Goal: Transaction & Acquisition: Purchase product/service

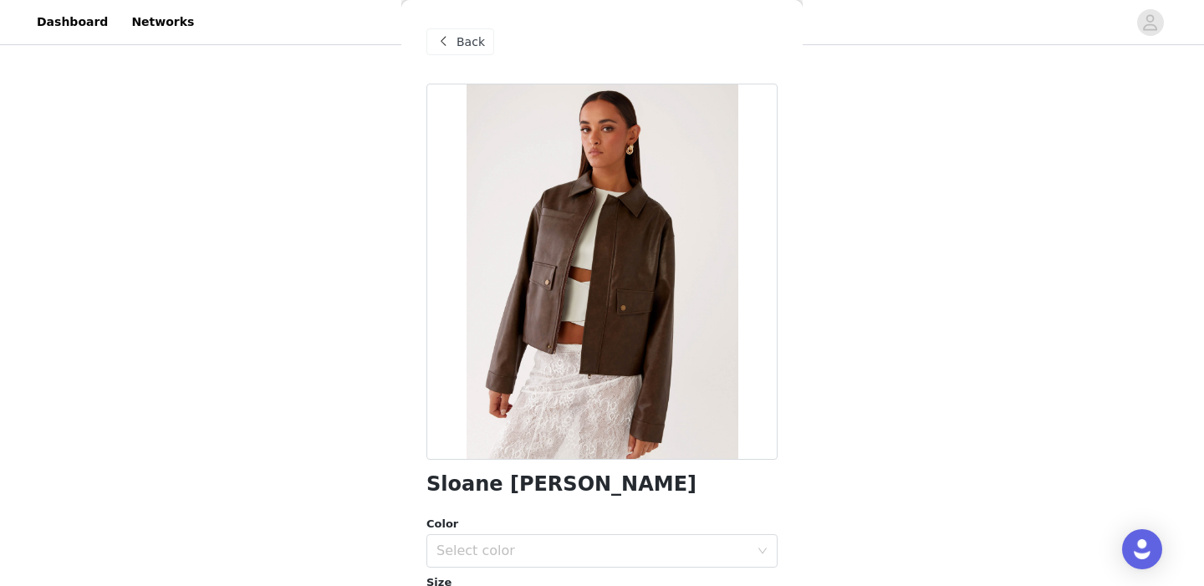
click at [458, 40] on span "Back" at bounding box center [471, 42] width 28 height 18
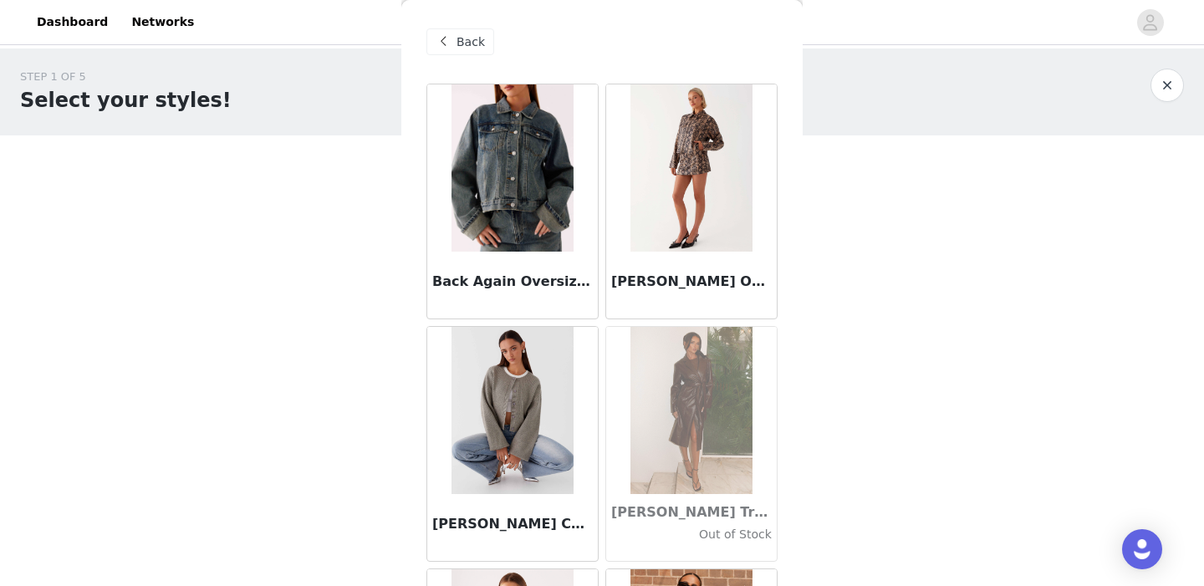
click at [462, 55] on div "Back" at bounding box center [601, 42] width 351 height 84
click at [462, 44] on span "Back" at bounding box center [471, 42] width 28 height 18
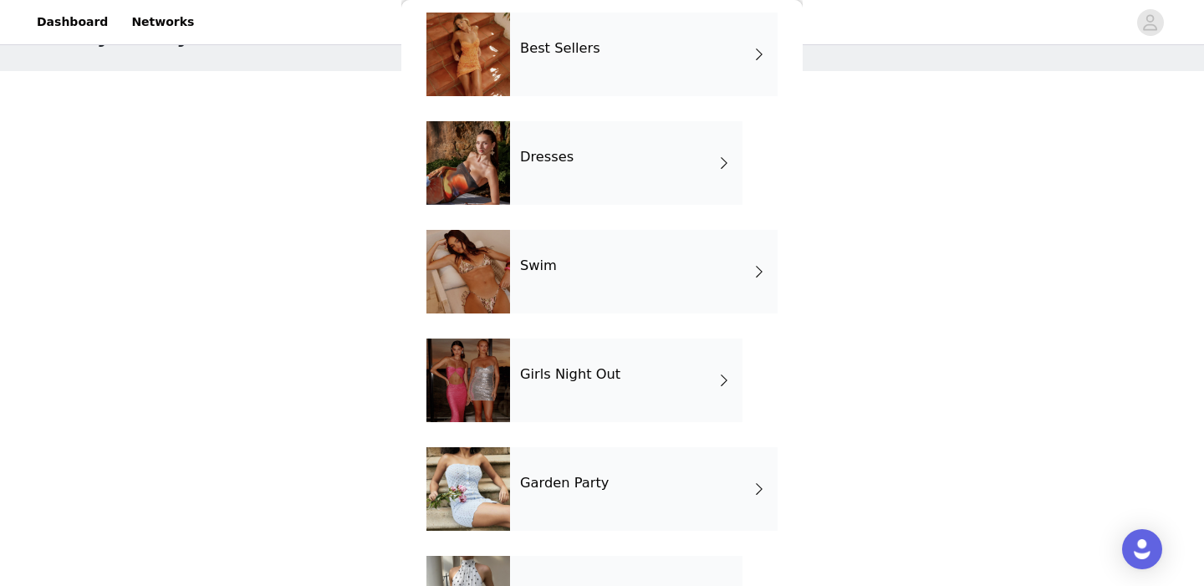
scroll to position [336, 0]
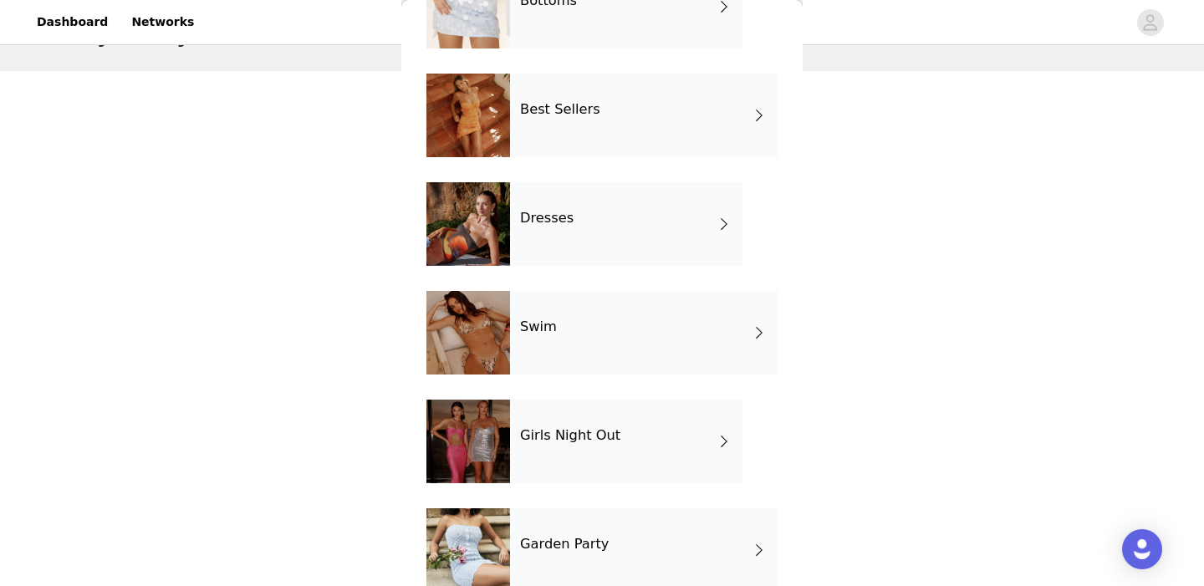
click at [581, 229] on div "Dresses" at bounding box center [626, 224] width 232 height 84
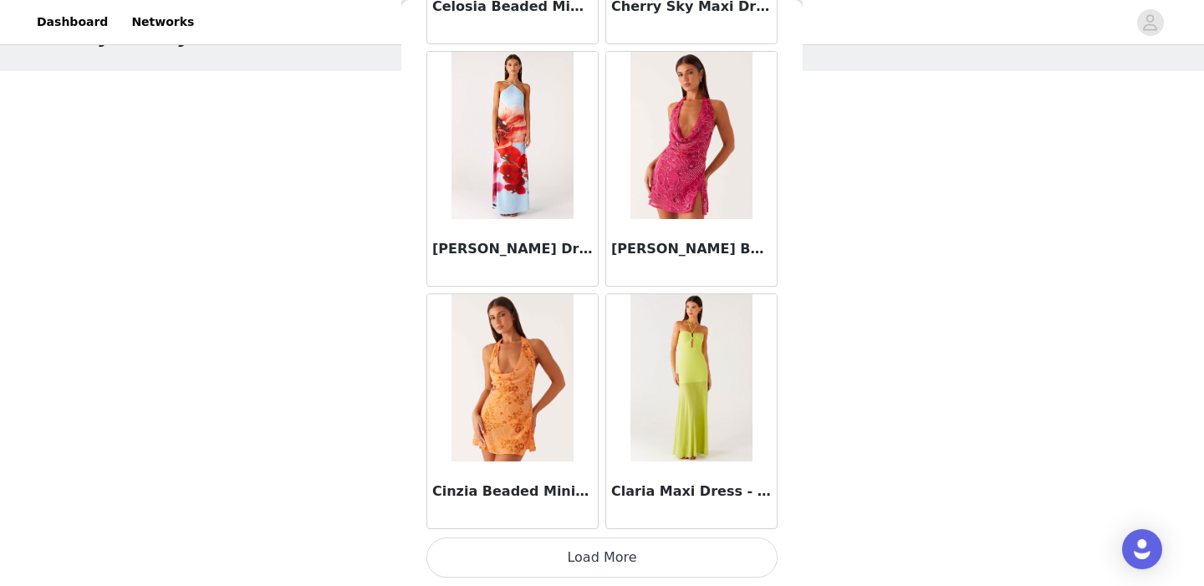
scroll to position [143, 0]
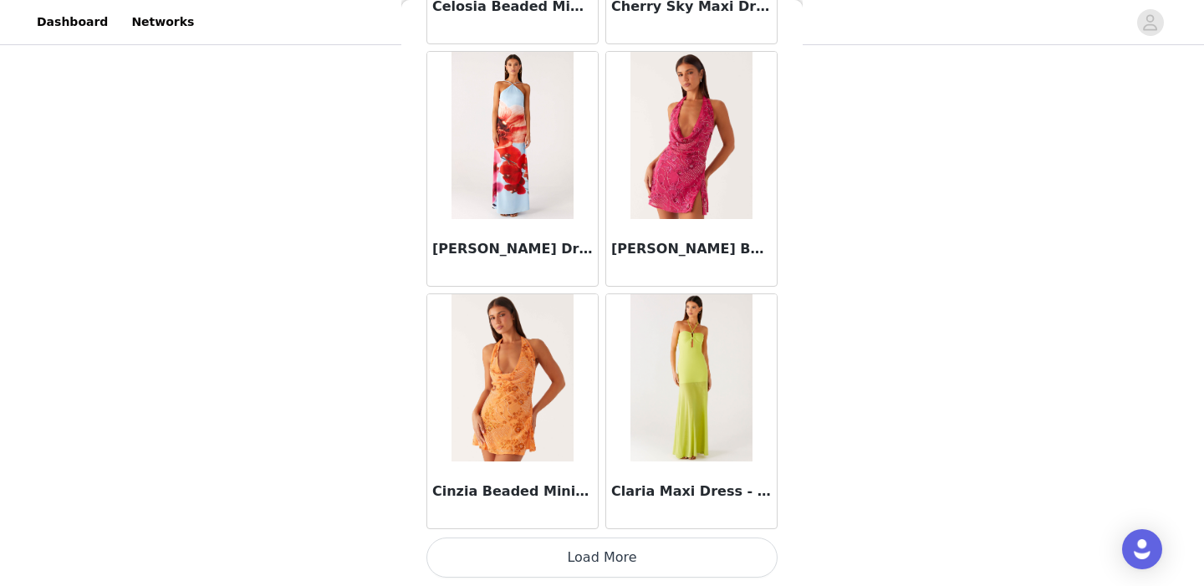
click at [613, 564] on button "Load More" at bounding box center [601, 558] width 351 height 40
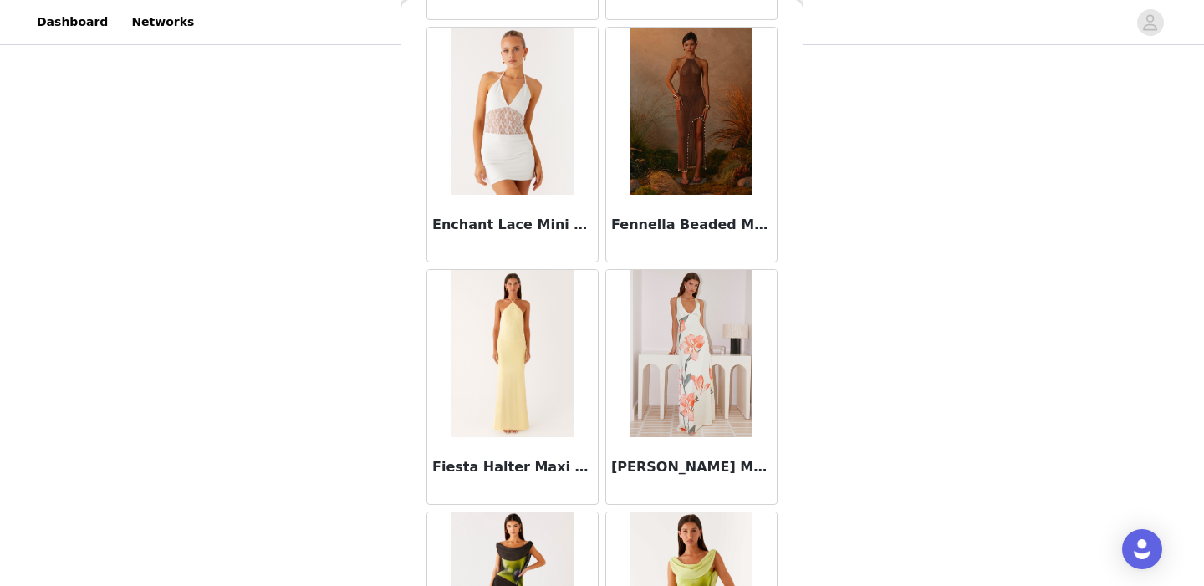
scroll to position [4398, 0]
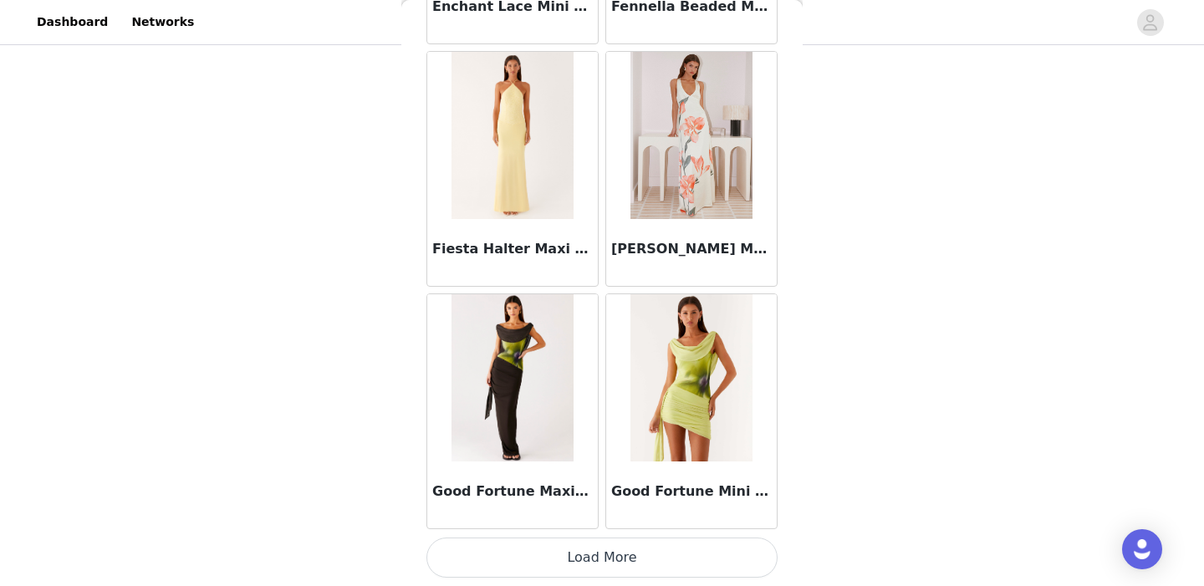
click at [612, 559] on button "Load More" at bounding box center [601, 558] width 351 height 40
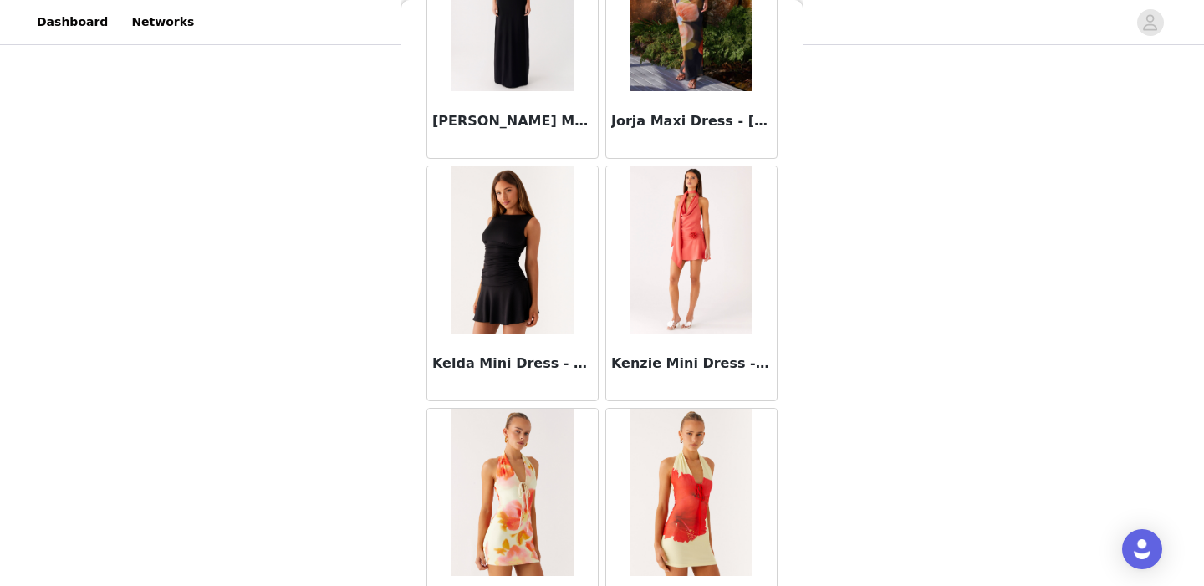
scroll to position [6823, 0]
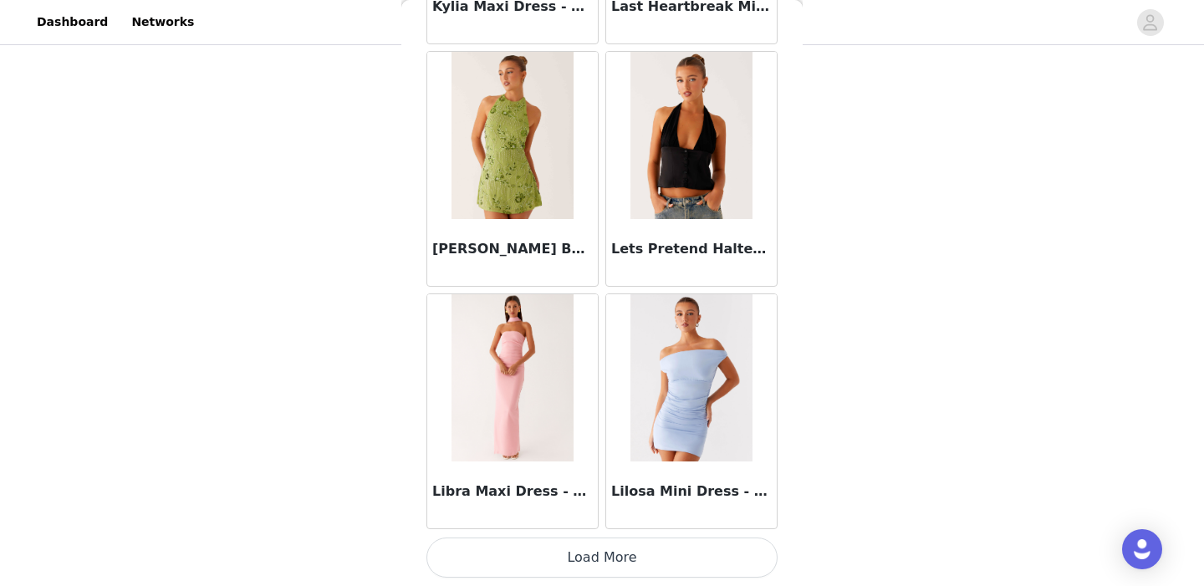
click at [600, 546] on button "Load More" at bounding box center [601, 558] width 351 height 40
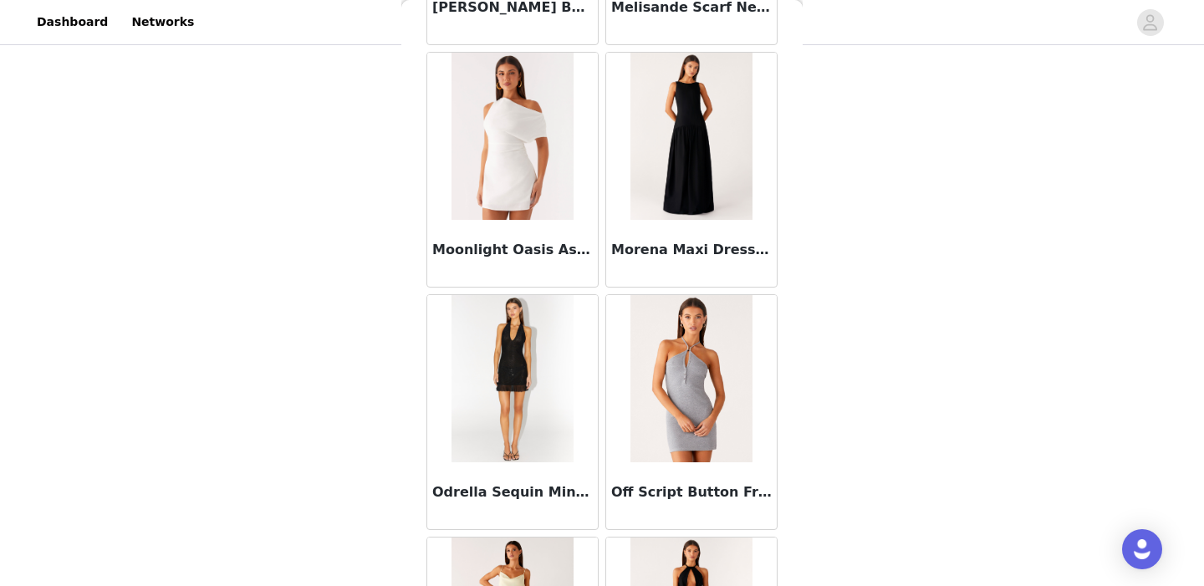
scroll to position [8523, 0]
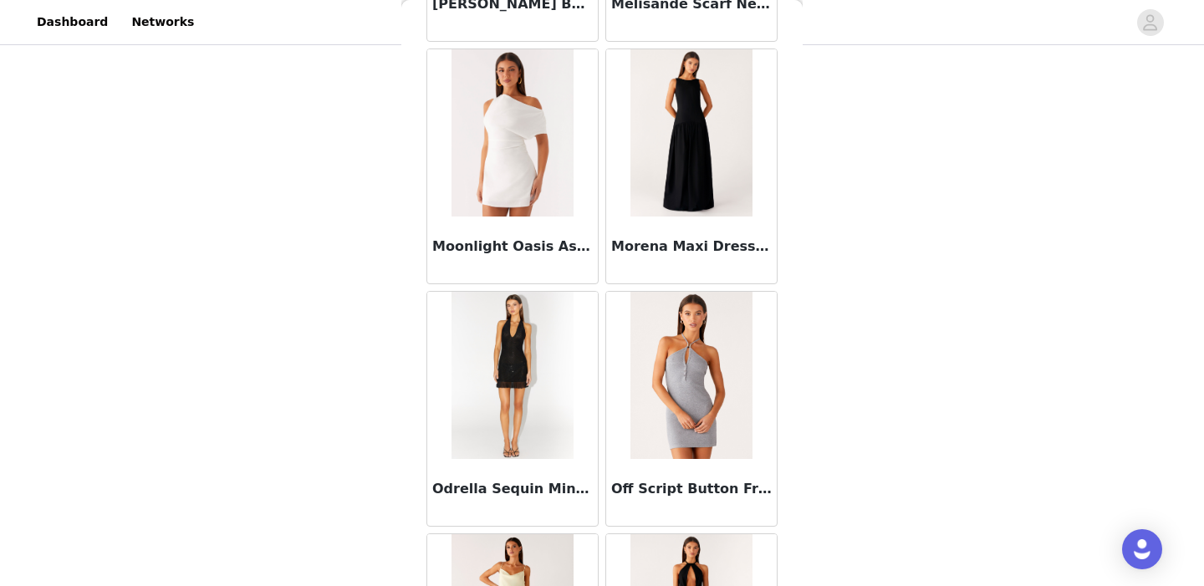
click at [503, 130] on img at bounding box center [512, 132] width 121 height 167
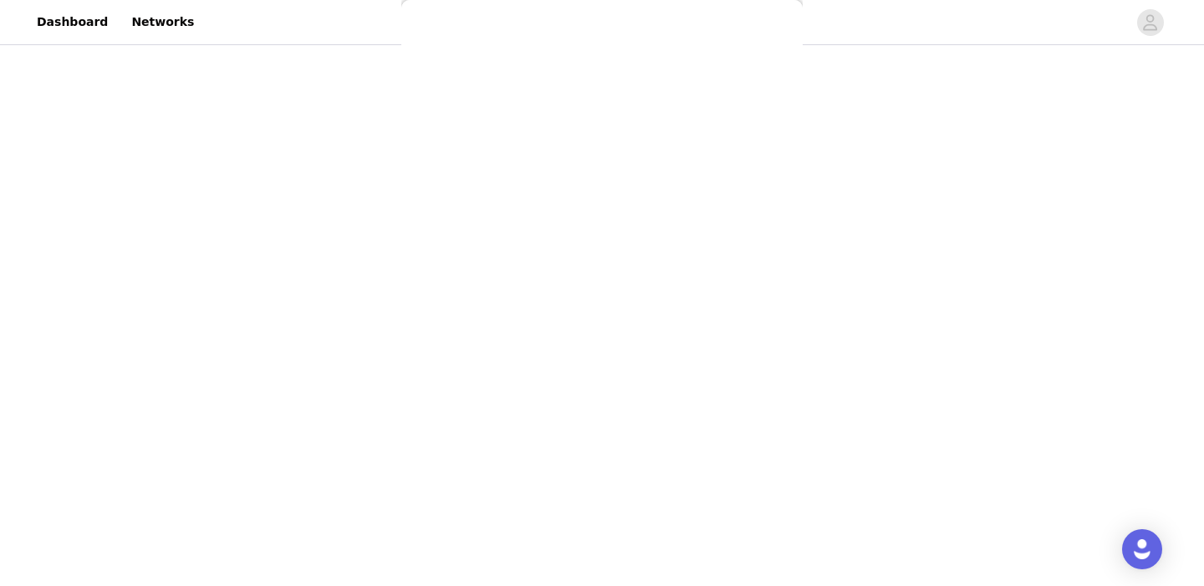
scroll to position [0, 0]
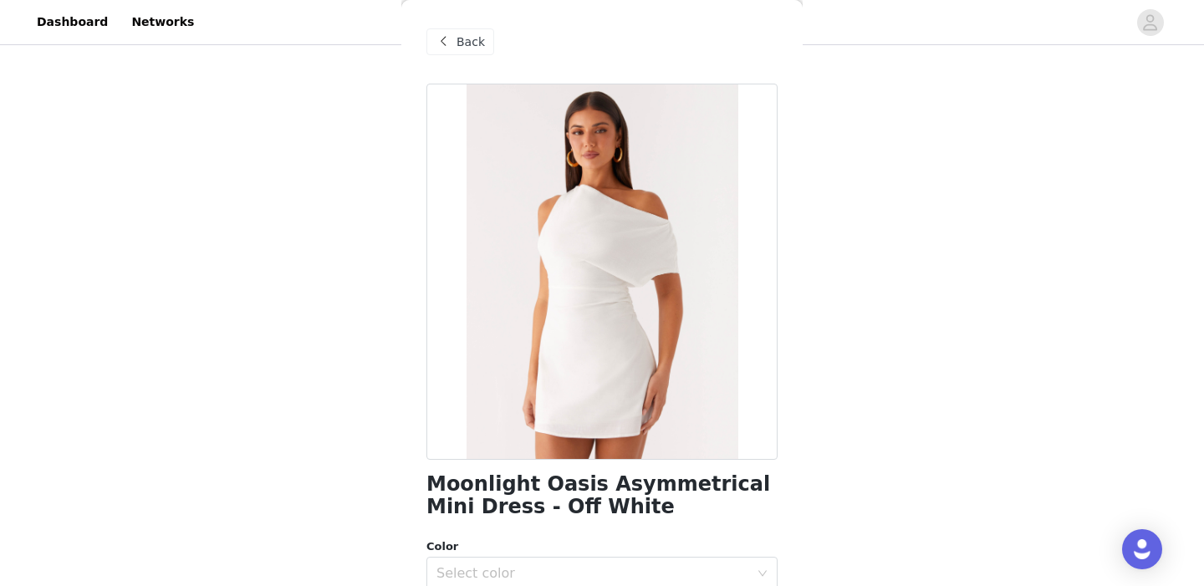
click at [451, 39] on span at bounding box center [443, 42] width 20 height 20
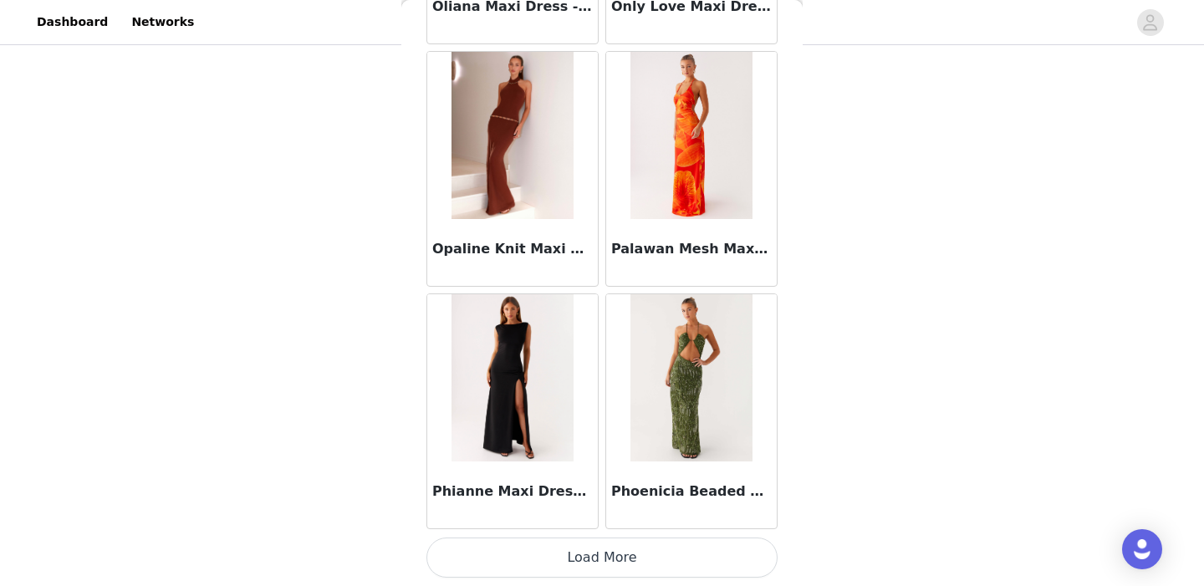
click at [638, 550] on button "Load More" at bounding box center [601, 558] width 351 height 40
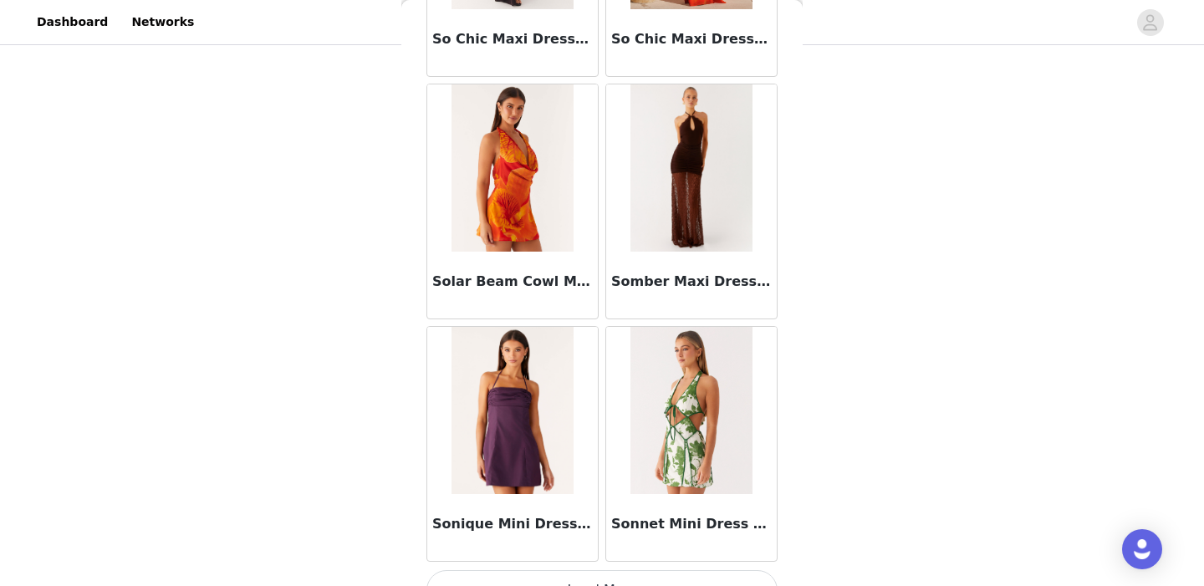
scroll to position [11673, 0]
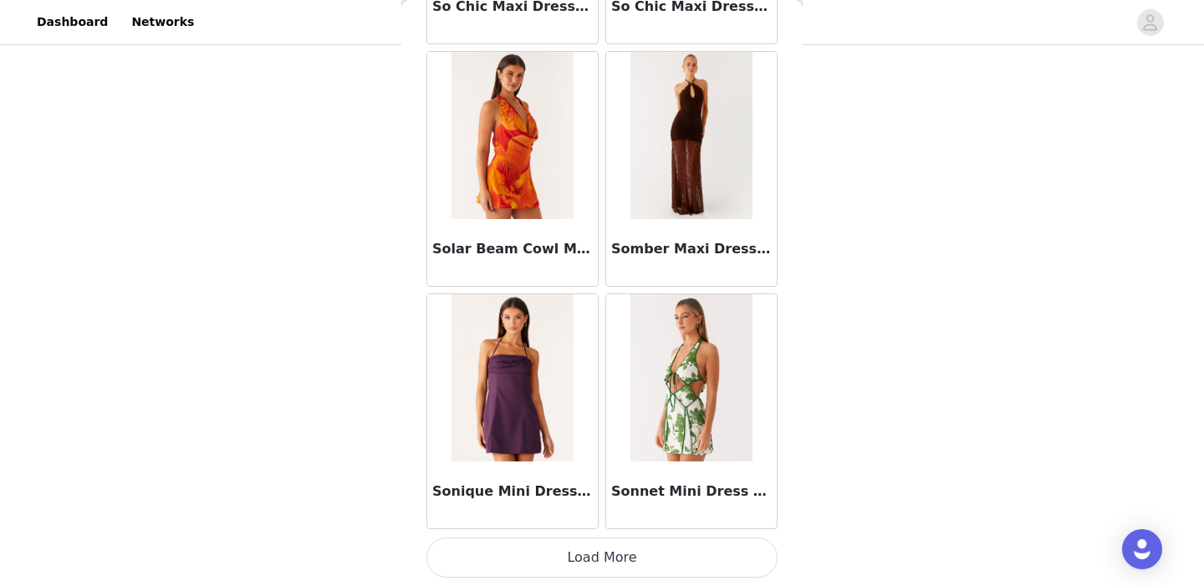
click at [625, 564] on button "Load More" at bounding box center [601, 558] width 351 height 40
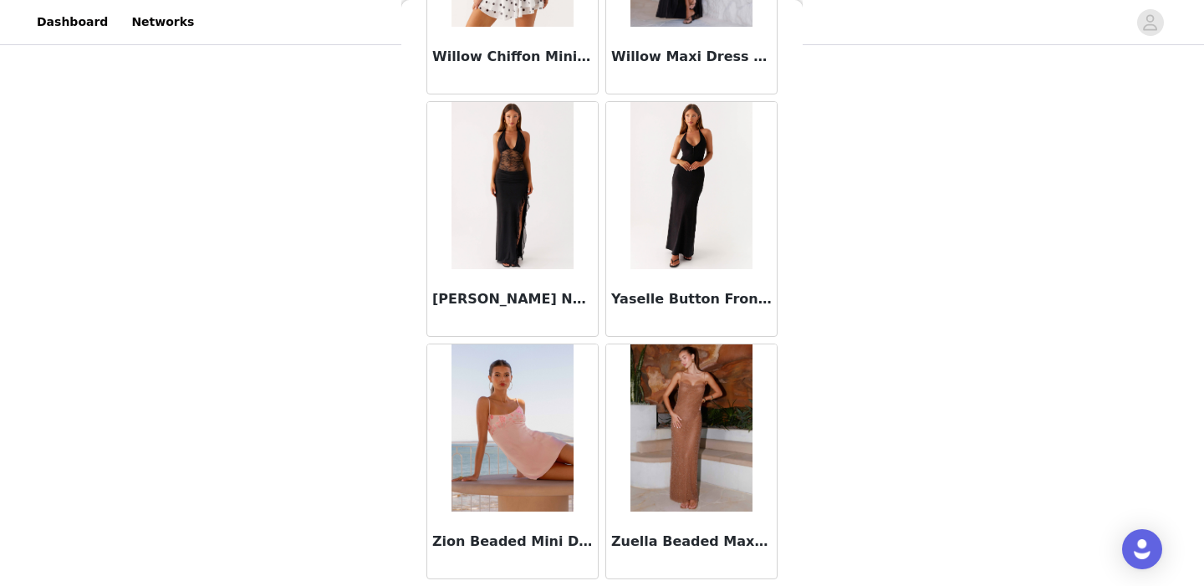
scroll to position [14098, 0]
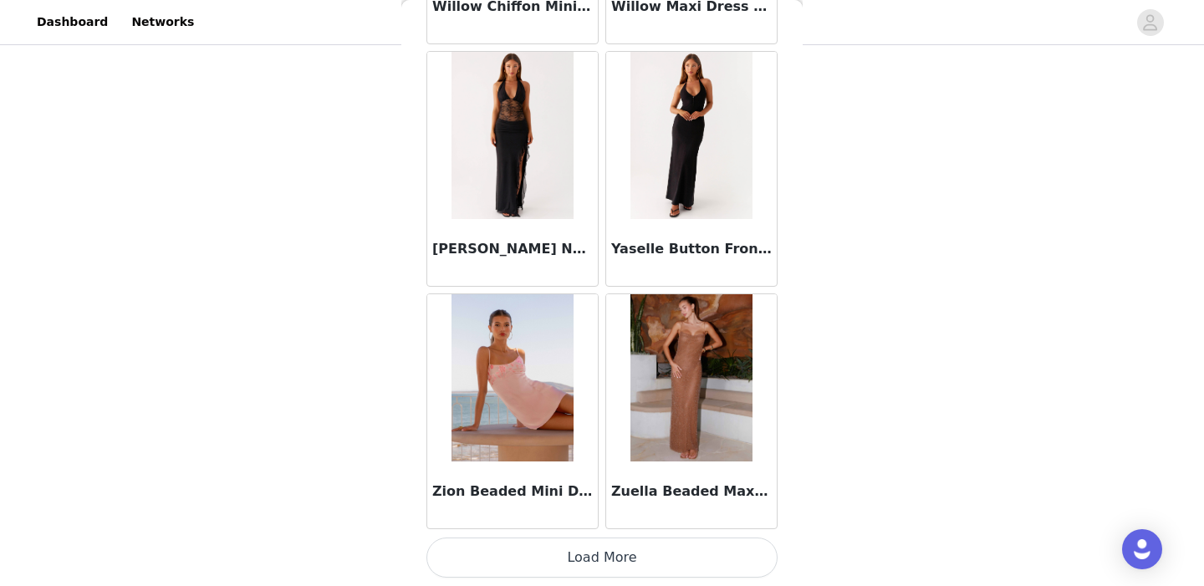
click at [611, 565] on button "Load More" at bounding box center [601, 558] width 351 height 40
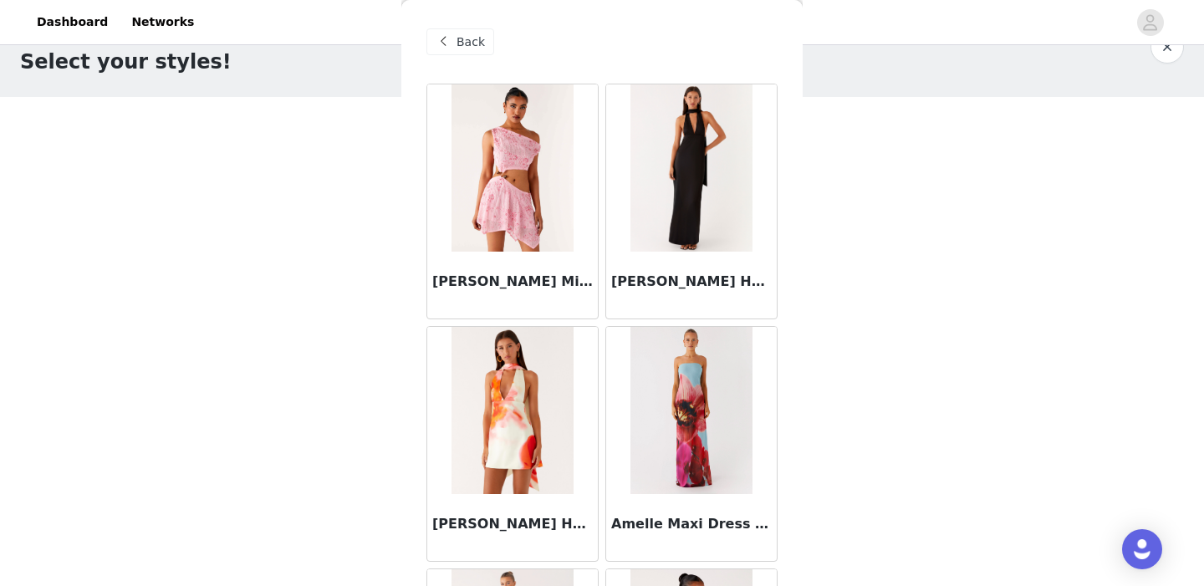
scroll to position [0, 0]
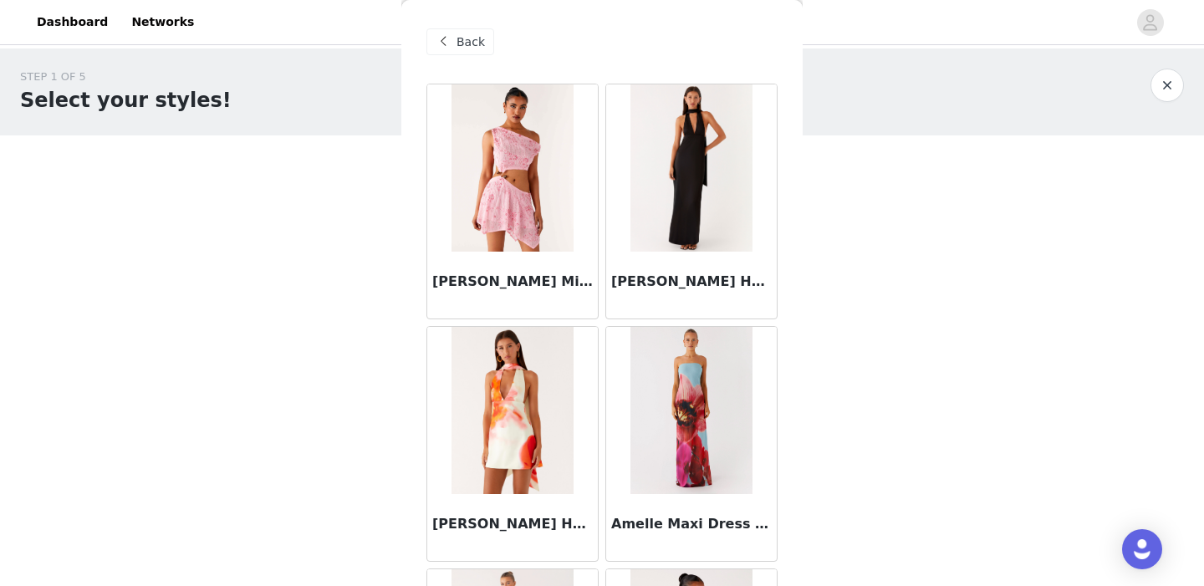
click at [457, 44] on span "Back" at bounding box center [471, 42] width 28 height 18
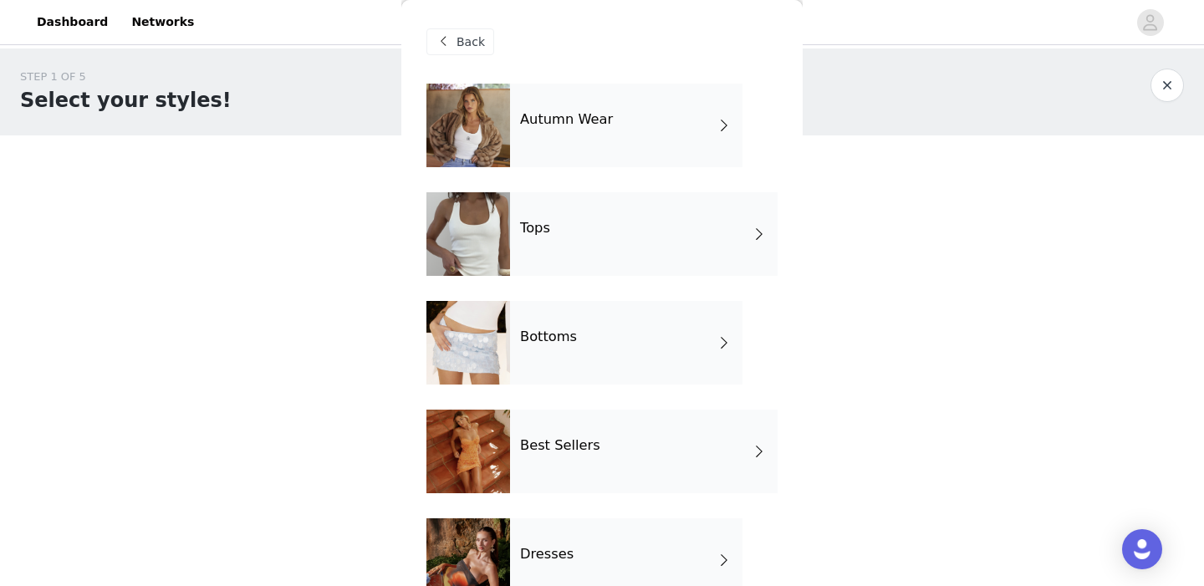
click at [552, 239] on div "Tops" at bounding box center [644, 234] width 268 height 84
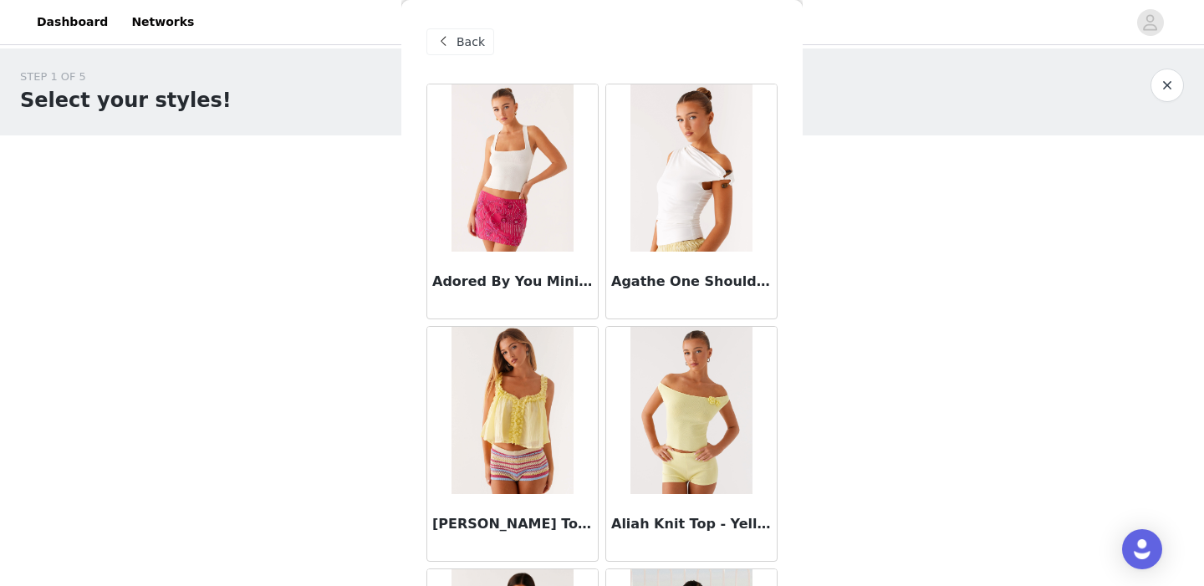
click at [454, 33] on div "Back" at bounding box center [460, 41] width 68 height 27
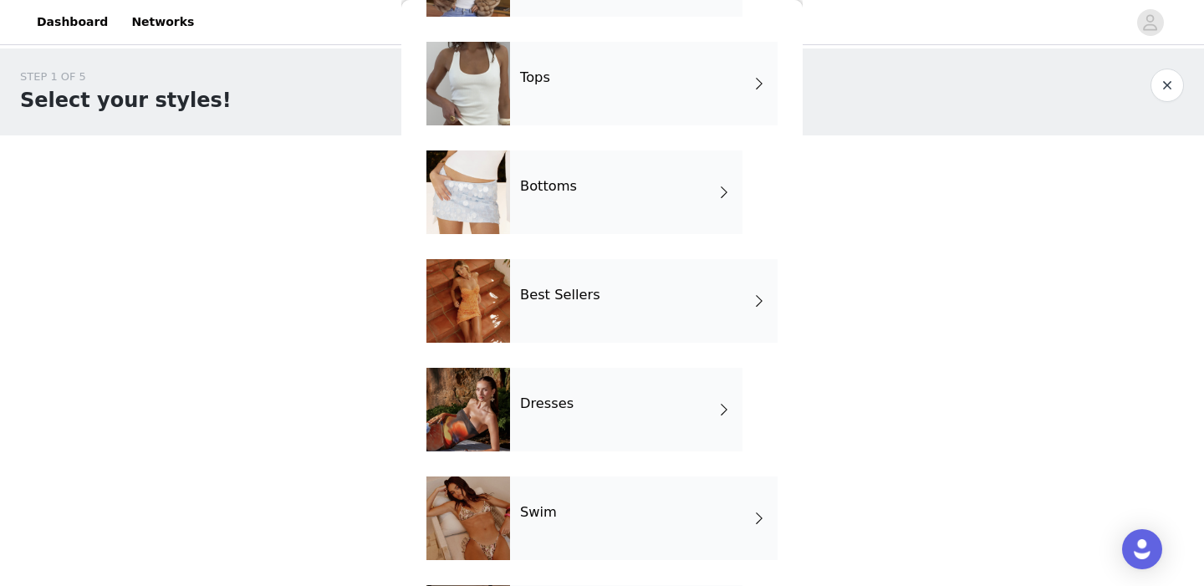
scroll to position [265, 0]
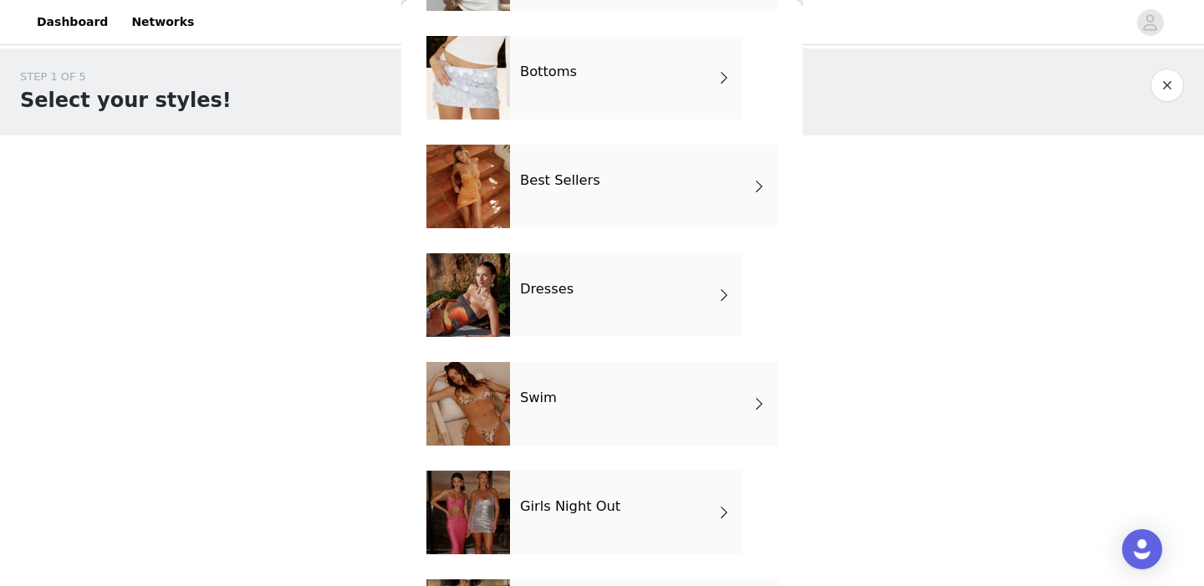
click at [555, 283] on h4 "Dresses" at bounding box center [547, 289] width 54 height 15
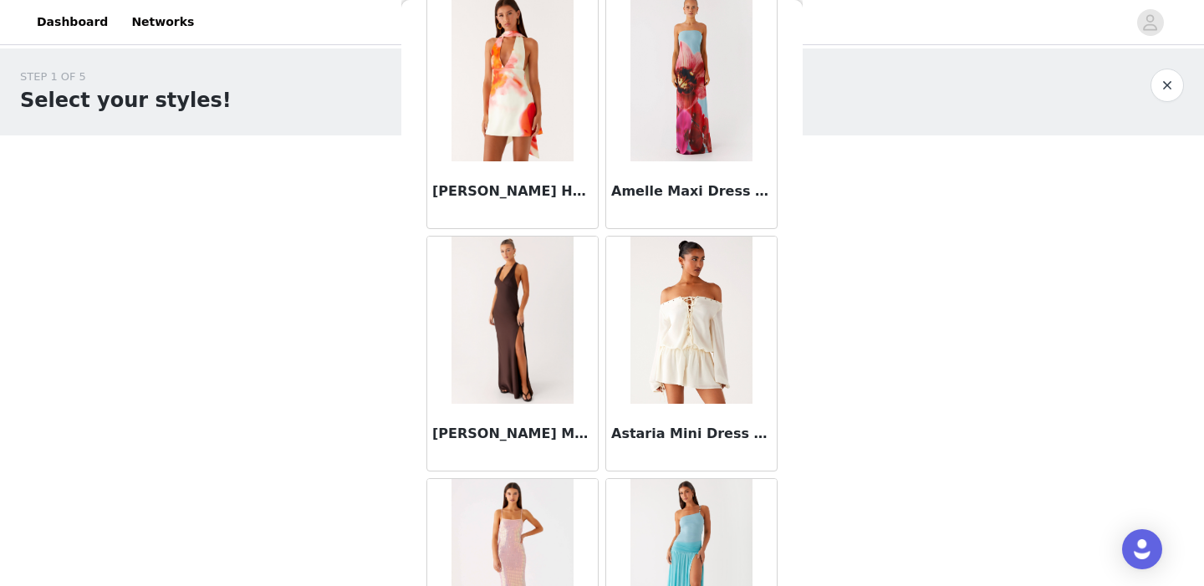
scroll to position [0, 0]
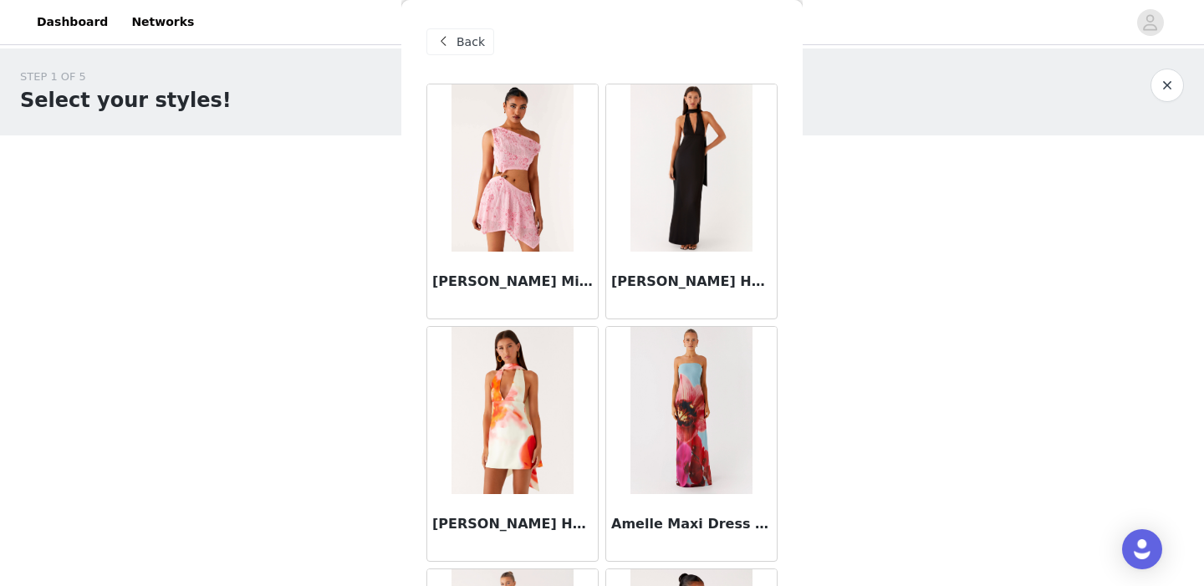
click at [453, 23] on div "Back" at bounding box center [601, 42] width 351 height 84
click at [452, 31] on div "Back" at bounding box center [460, 41] width 68 height 27
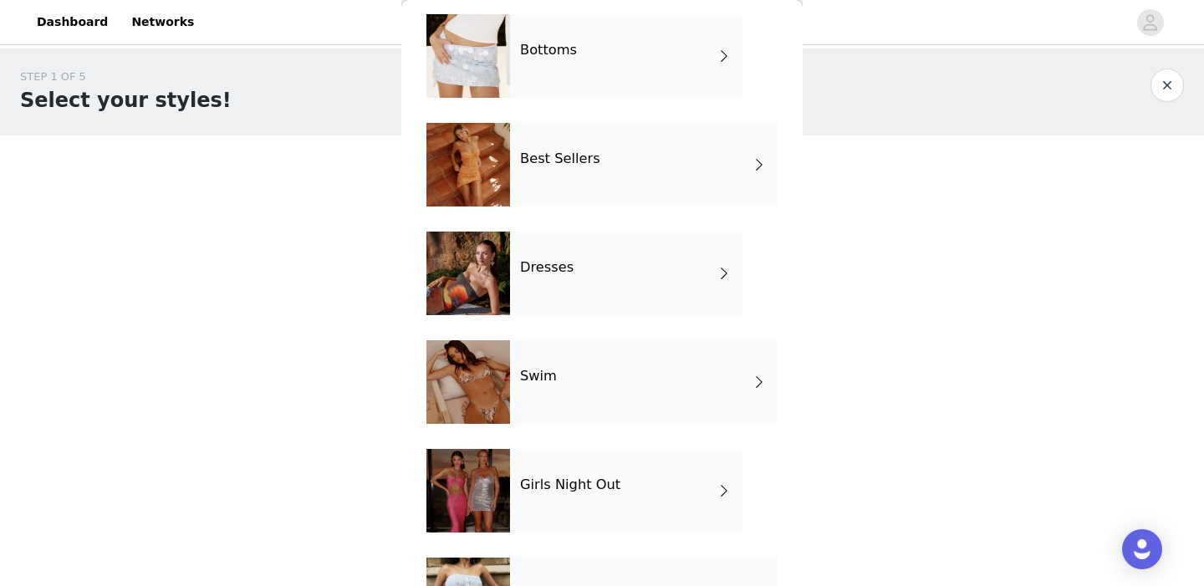
scroll to position [401, 0]
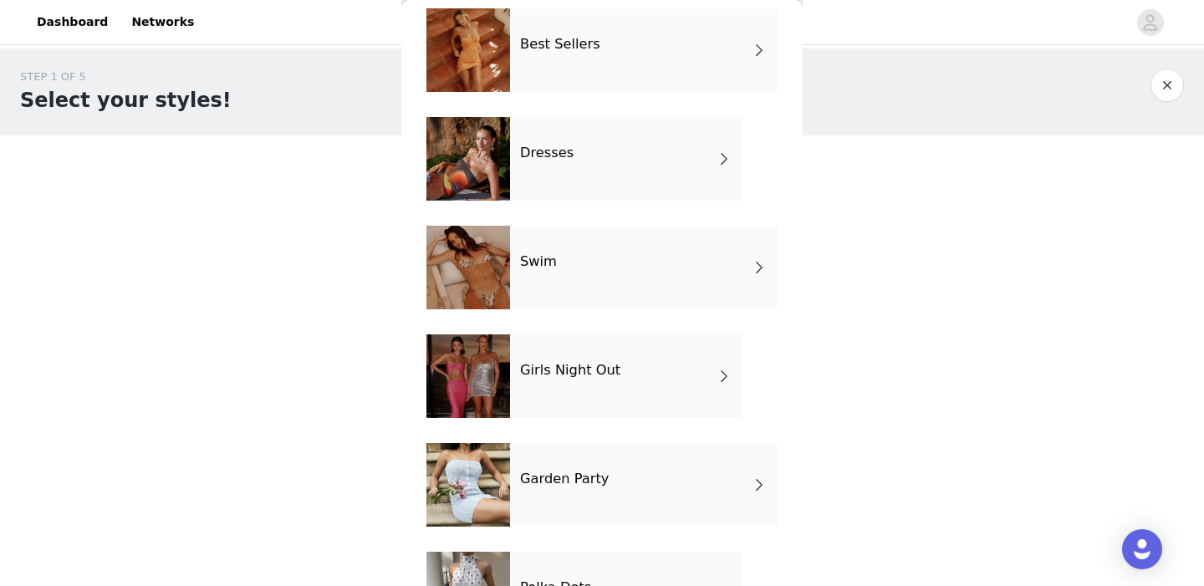
click at [585, 392] on div "Girls Night Out" at bounding box center [626, 376] width 232 height 84
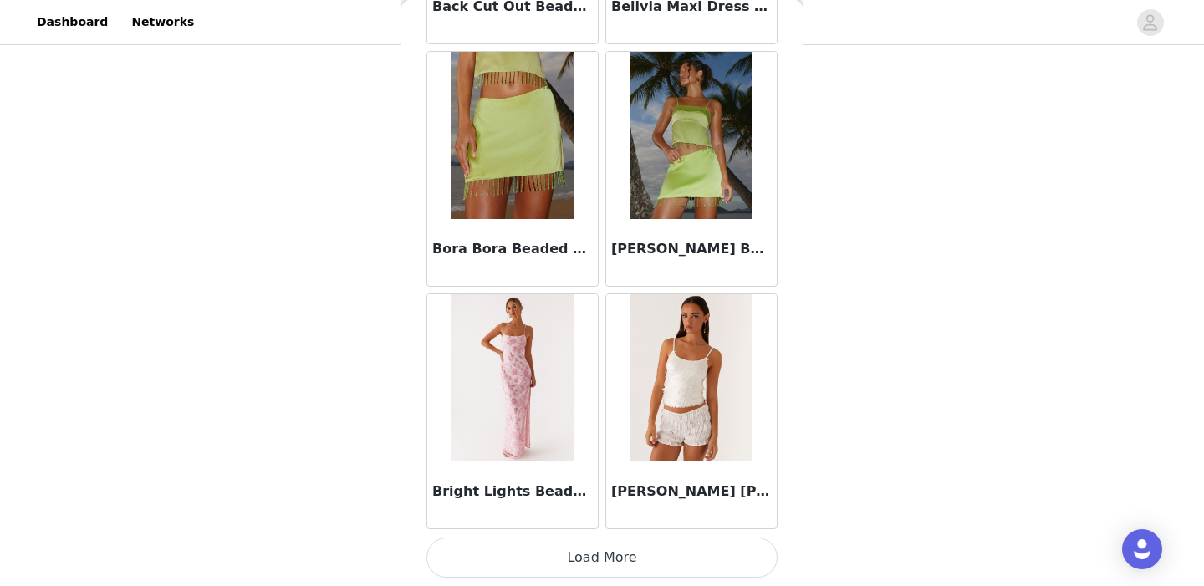
scroll to position [143, 0]
click at [584, 554] on button "Load More" at bounding box center [601, 558] width 351 height 40
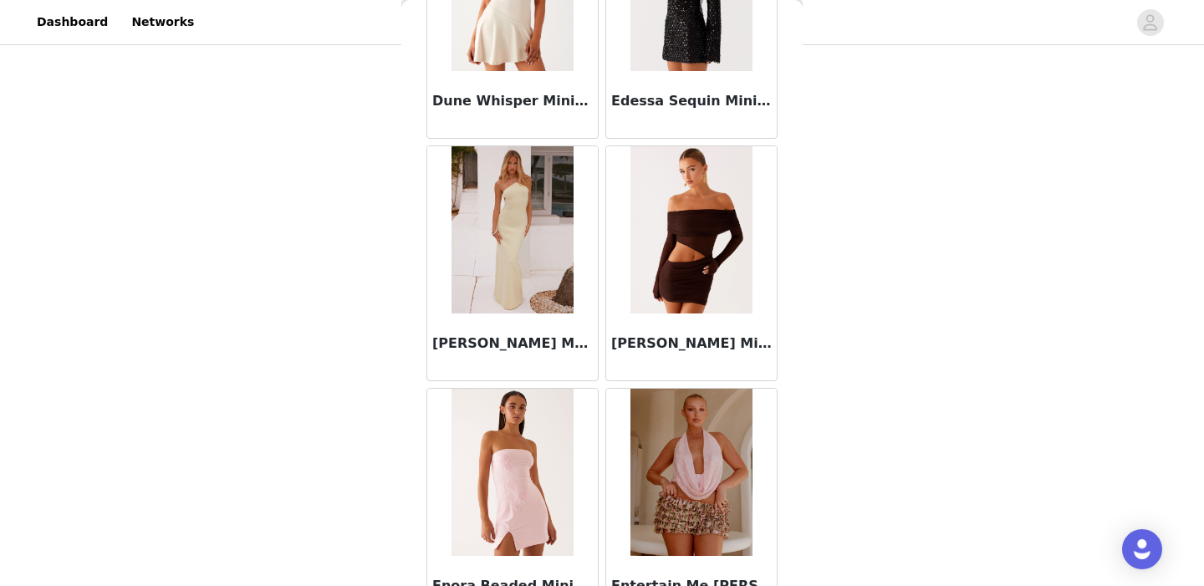
scroll to position [4398, 0]
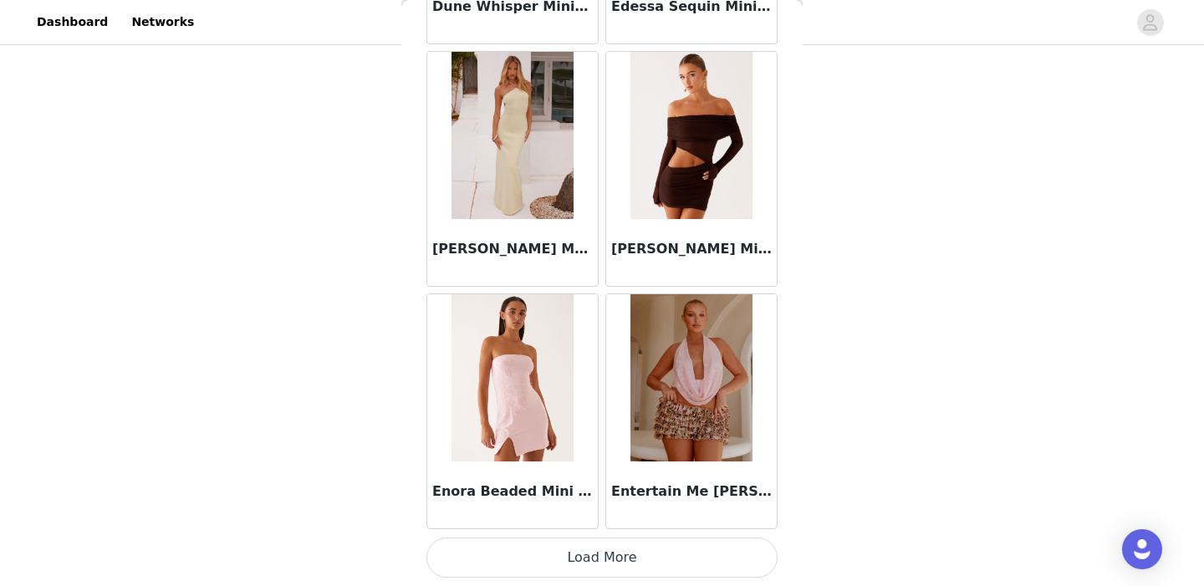
click at [559, 559] on button "Load More" at bounding box center [601, 558] width 351 height 40
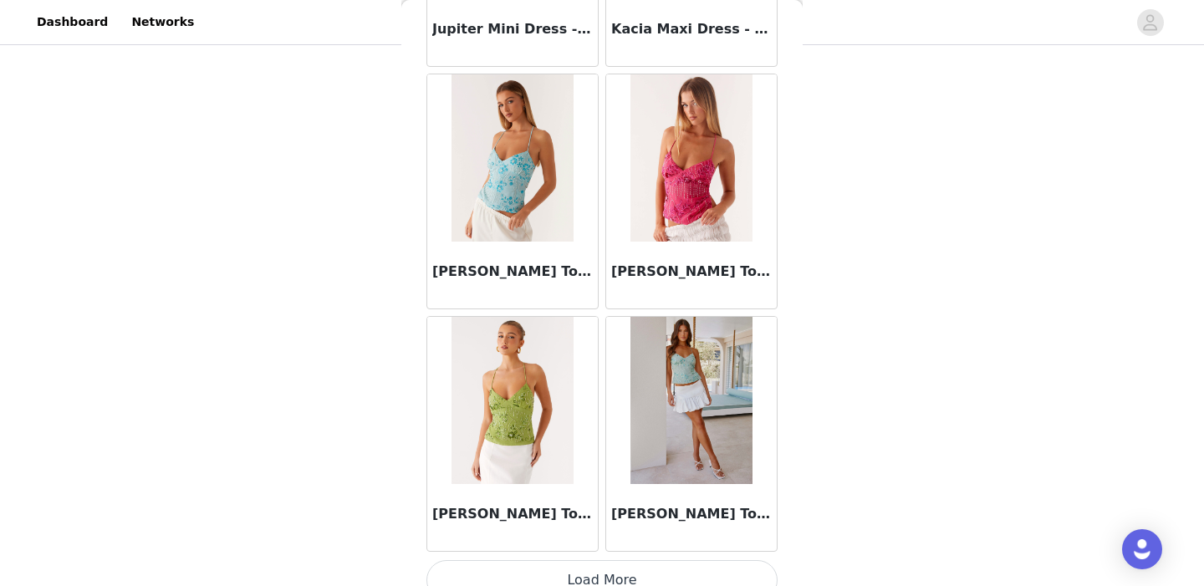
scroll to position [6823, 0]
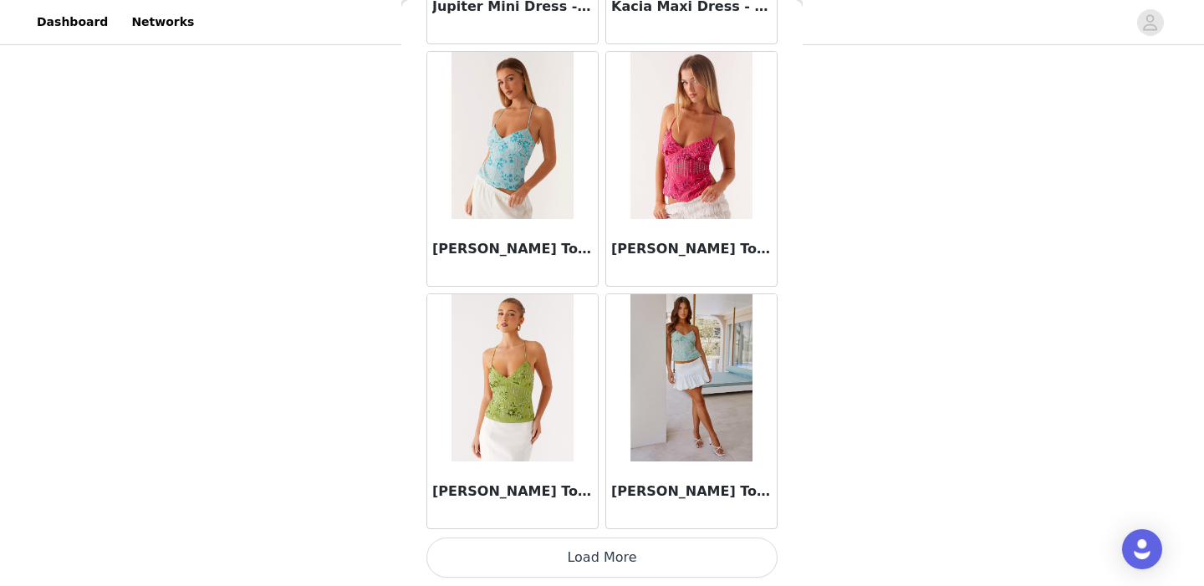
click at [561, 559] on button "Load More" at bounding box center [601, 558] width 351 height 40
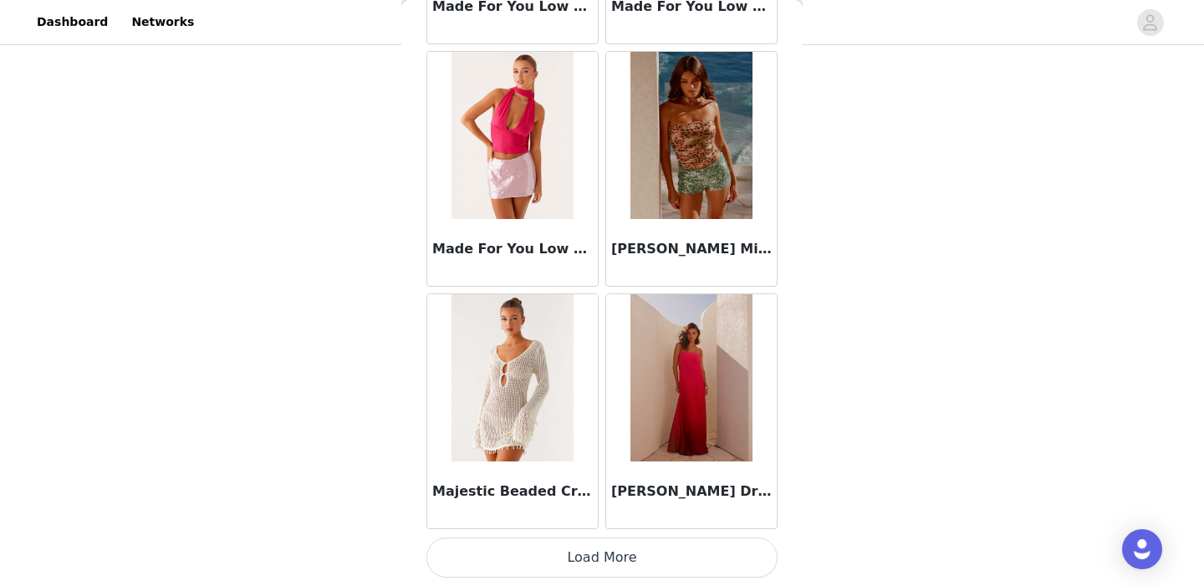
scroll to position [143, 0]
click at [552, 560] on button "Load More" at bounding box center [601, 558] width 351 height 40
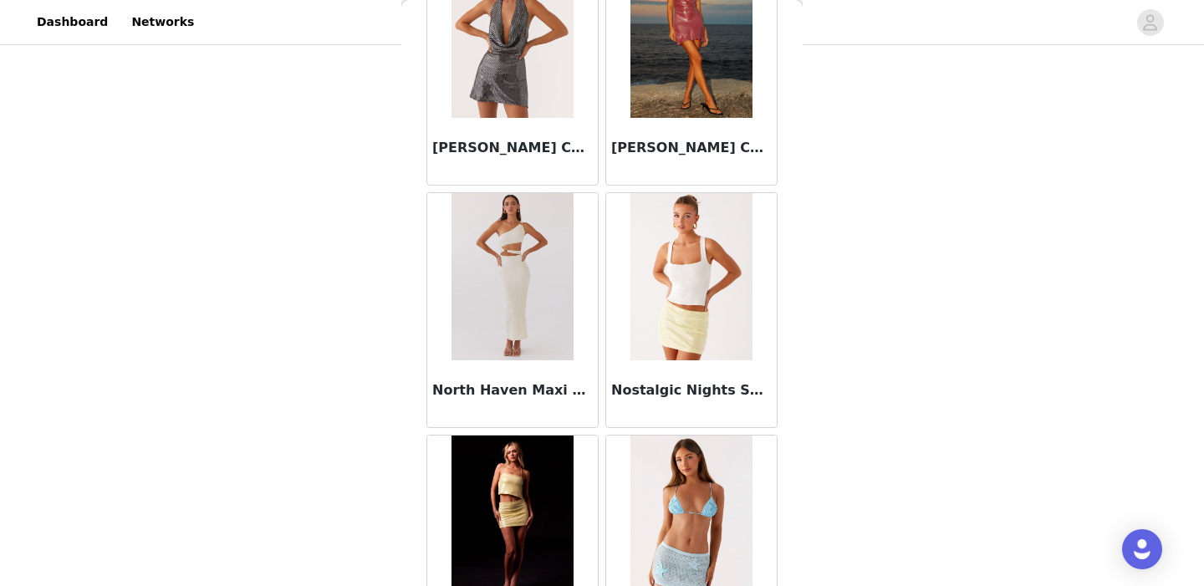
scroll to position [11673, 0]
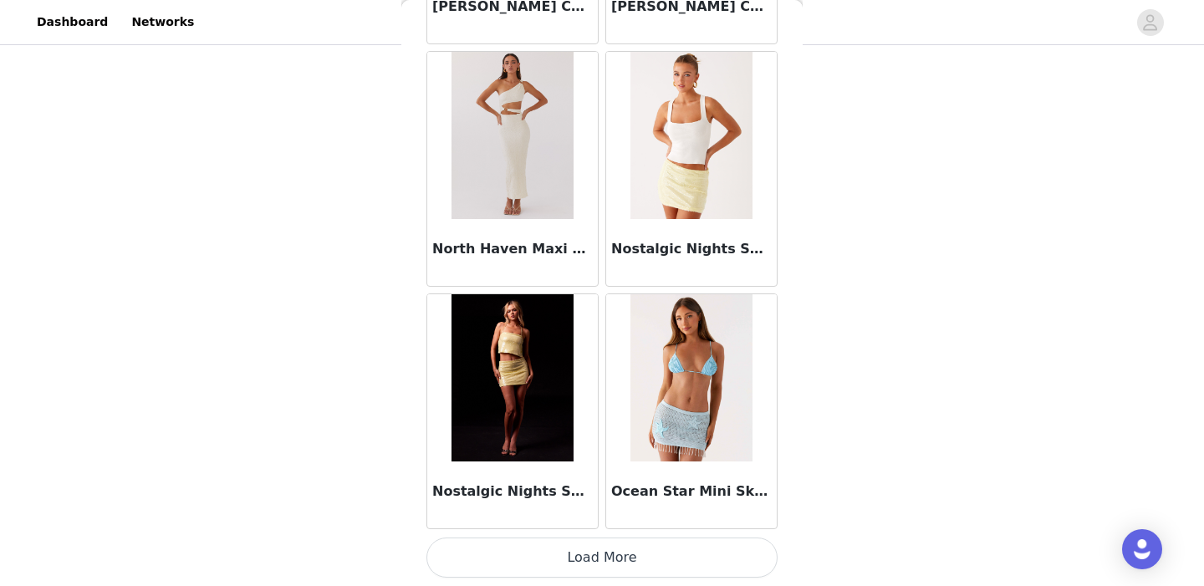
click at [558, 564] on button "Load More" at bounding box center [601, 558] width 351 height 40
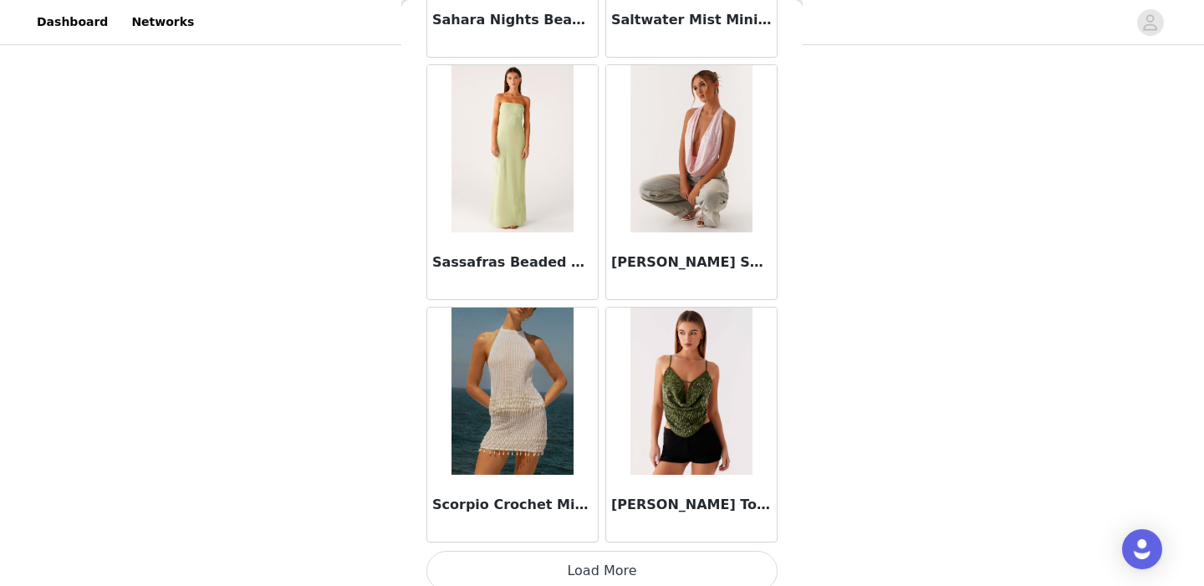
scroll to position [14098, 0]
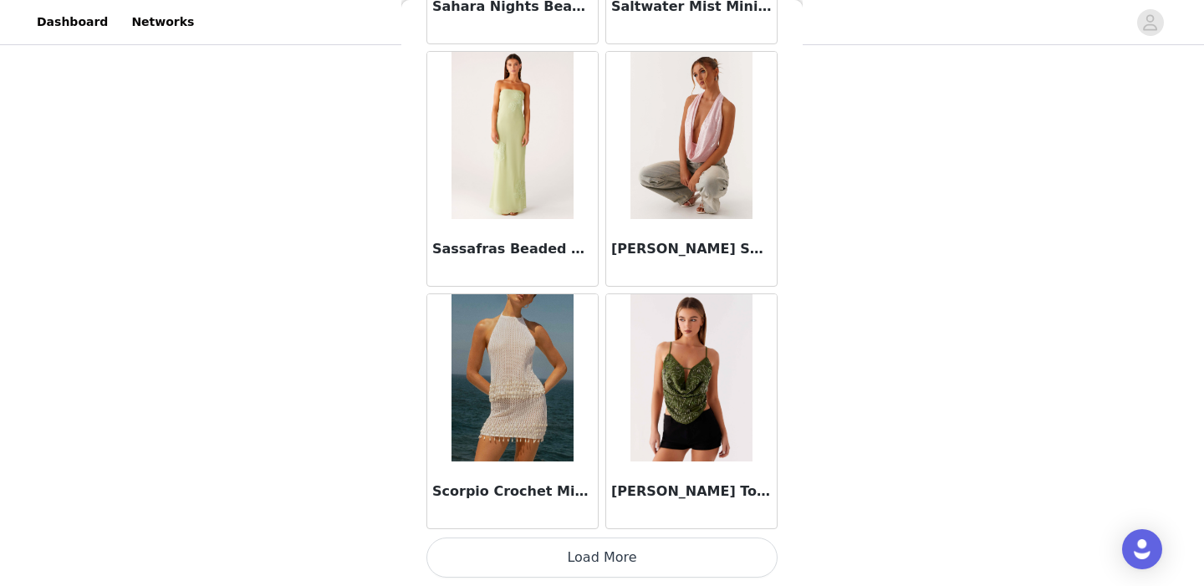
click at [560, 554] on button "Load More" at bounding box center [601, 558] width 351 height 40
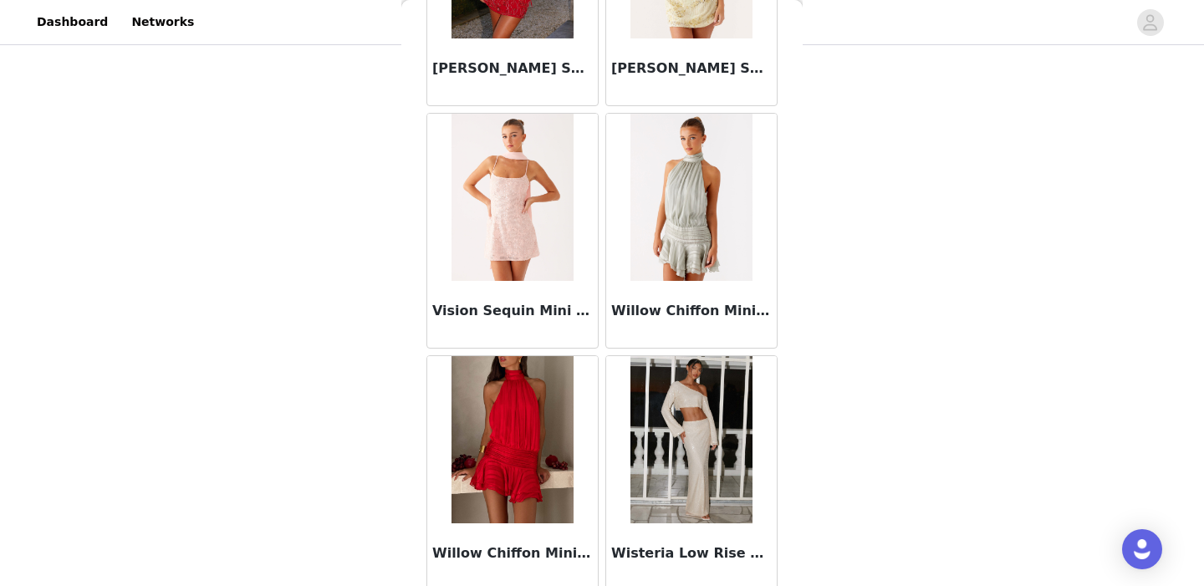
scroll to position [16523, 0]
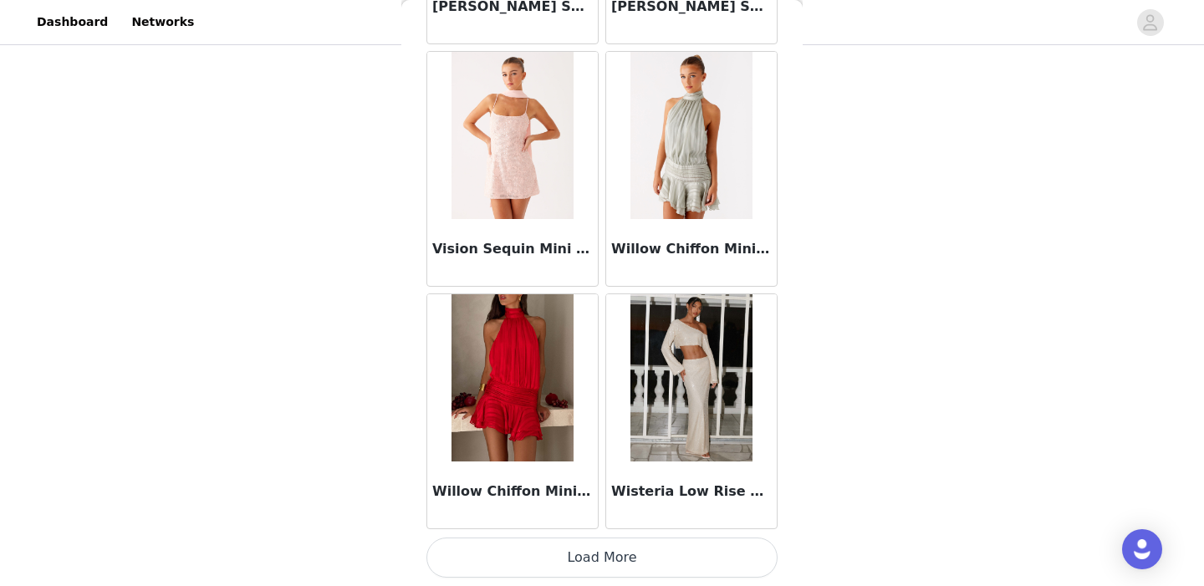
click at [569, 550] on button "Load More" at bounding box center [601, 558] width 351 height 40
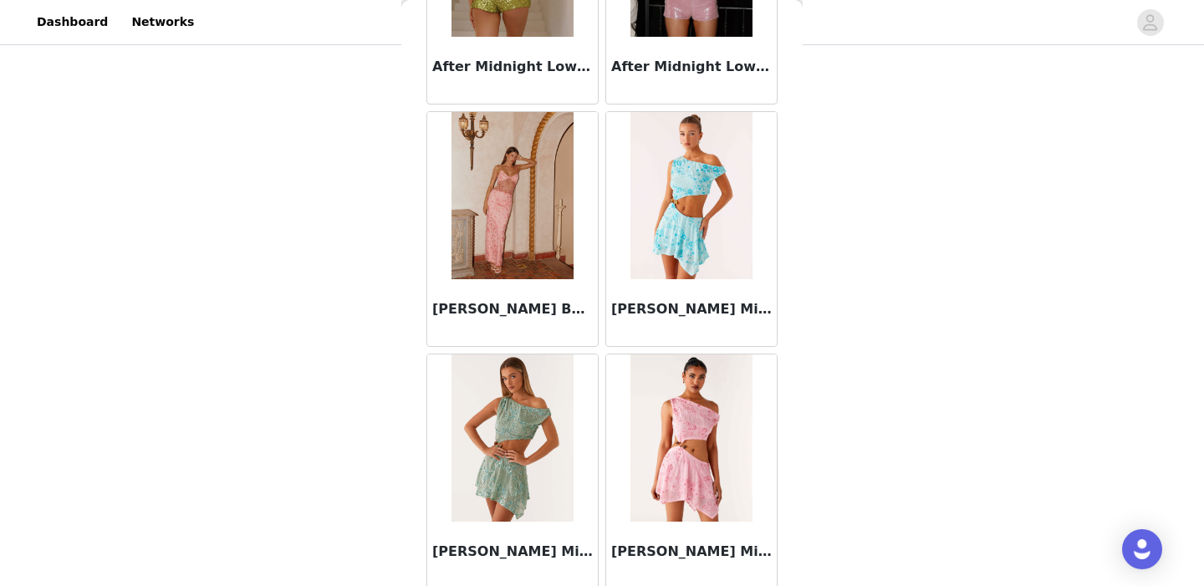
scroll to position [0, 0]
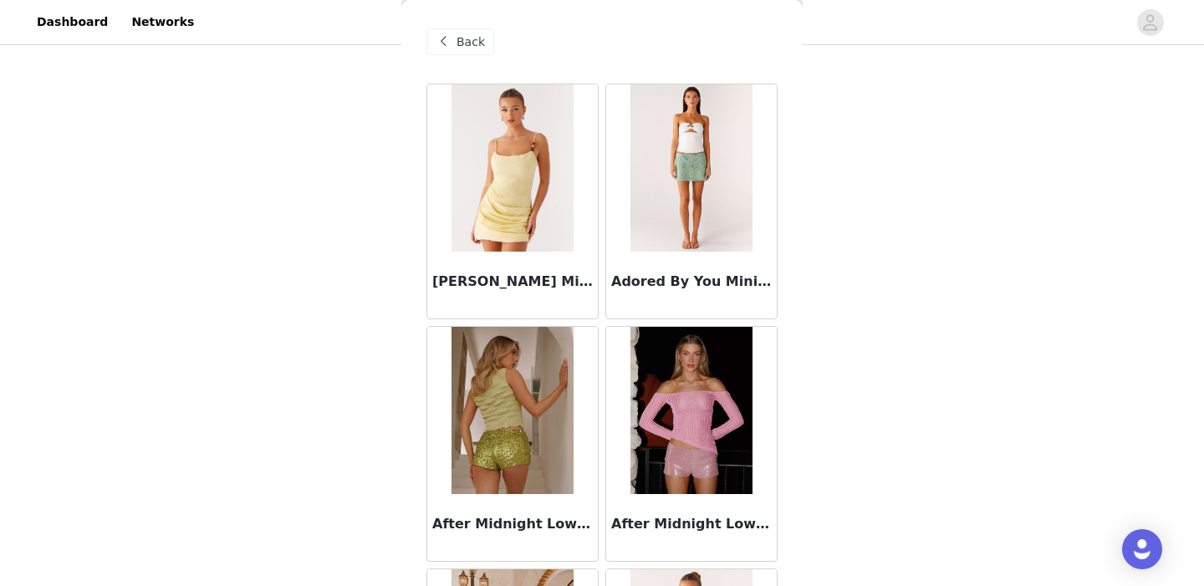
click at [461, 41] on span "Back" at bounding box center [471, 42] width 28 height 18
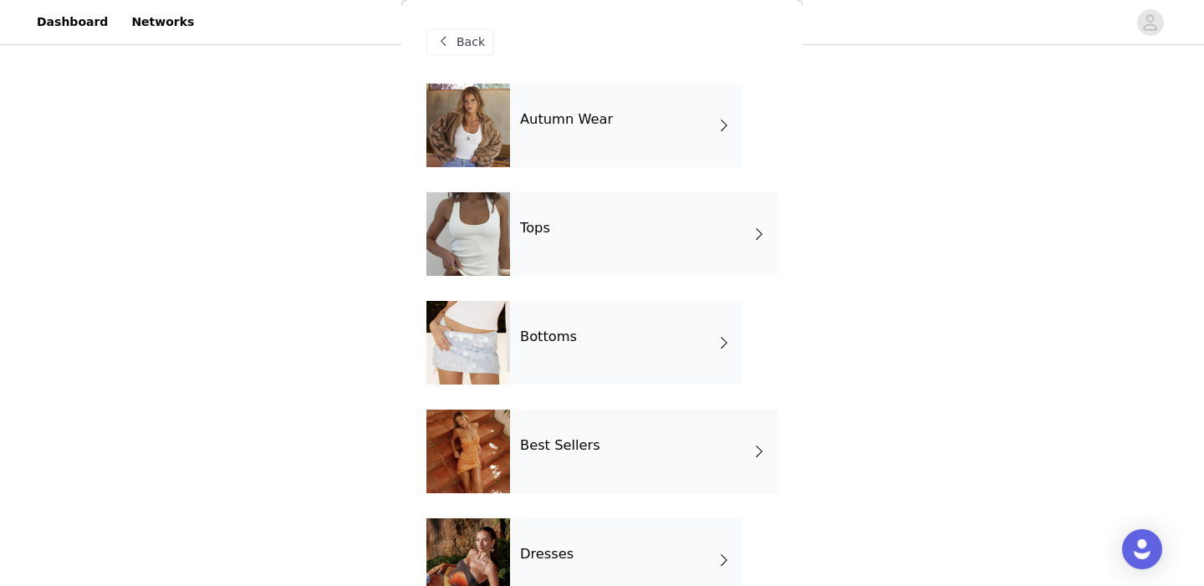
scroll to position [287, 0]
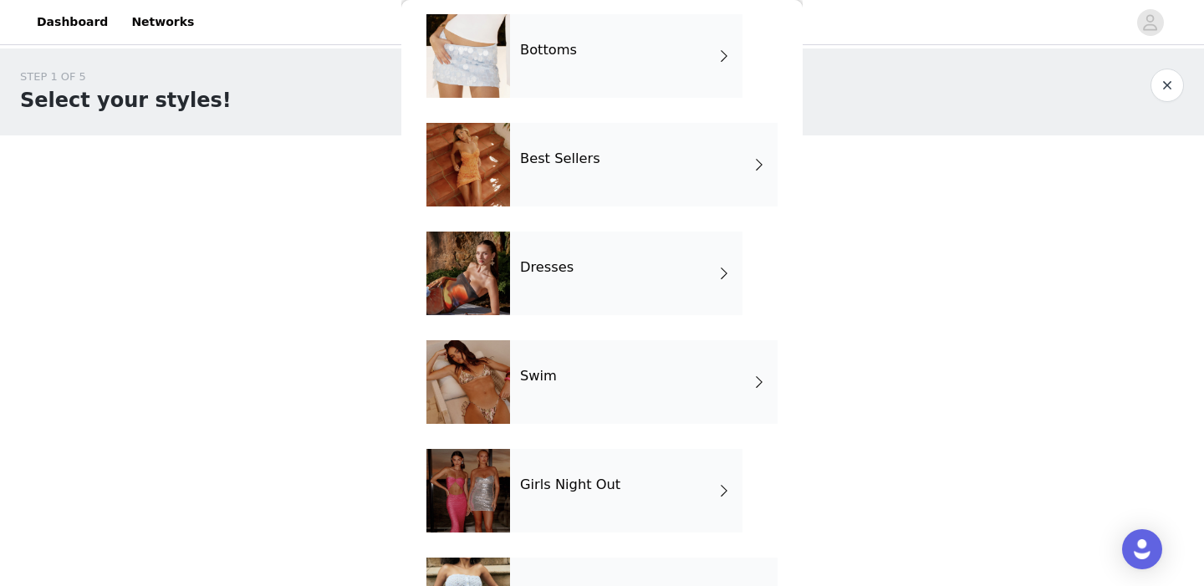
drag, startPoint x: 595, startPoint y: 440, endPoint x: 534, endPoint y: 116, distance: 329.3
click at [595, 440] on div "Autumn Wear Tops Bottoms Best Sellers Dresses Swim Girls Night Out Garden Party…" at bounding box center [601, 286] width 351 height 978
click at [575, 274] on div "Dresses" at bounding box center [626, 274] width 232 height 84
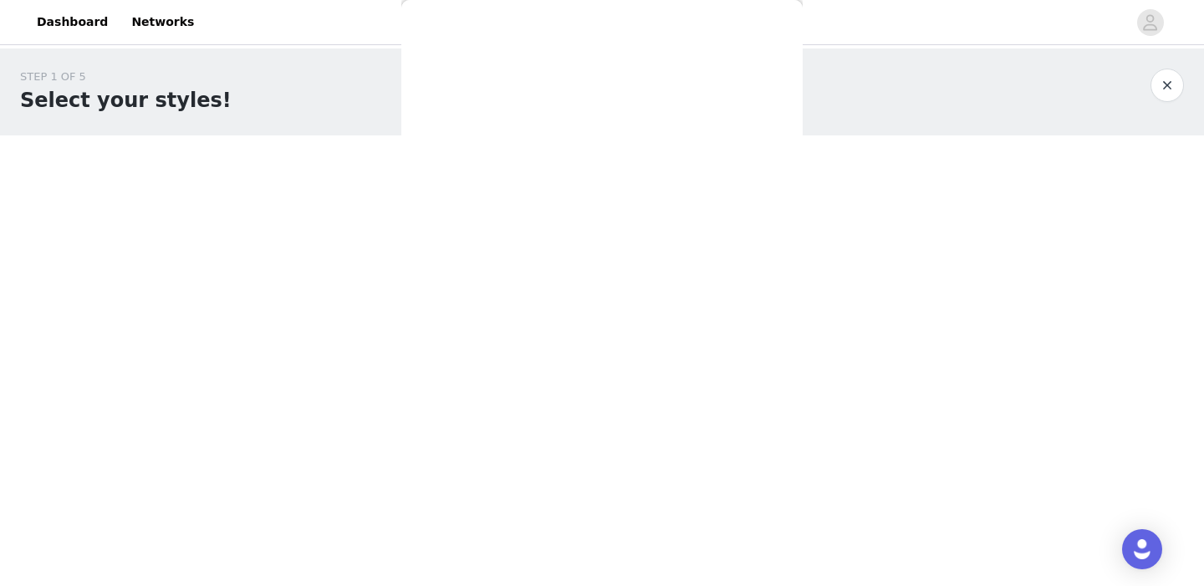
scroll to position [0, 0]
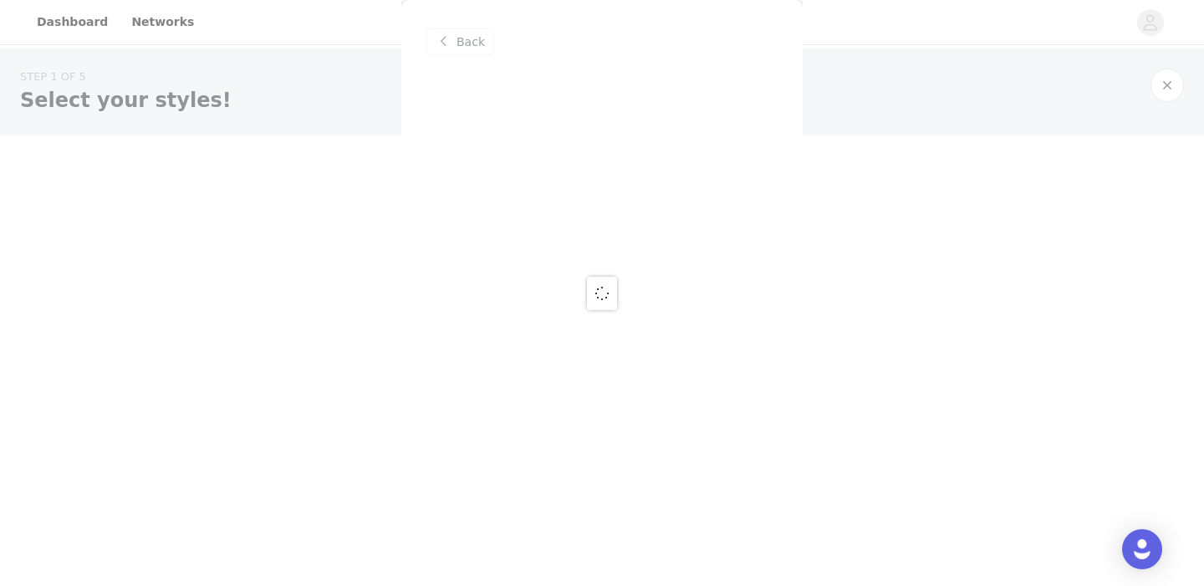
click at [455, 38] on div at bounding box center [602, 293] width 1204 height 586
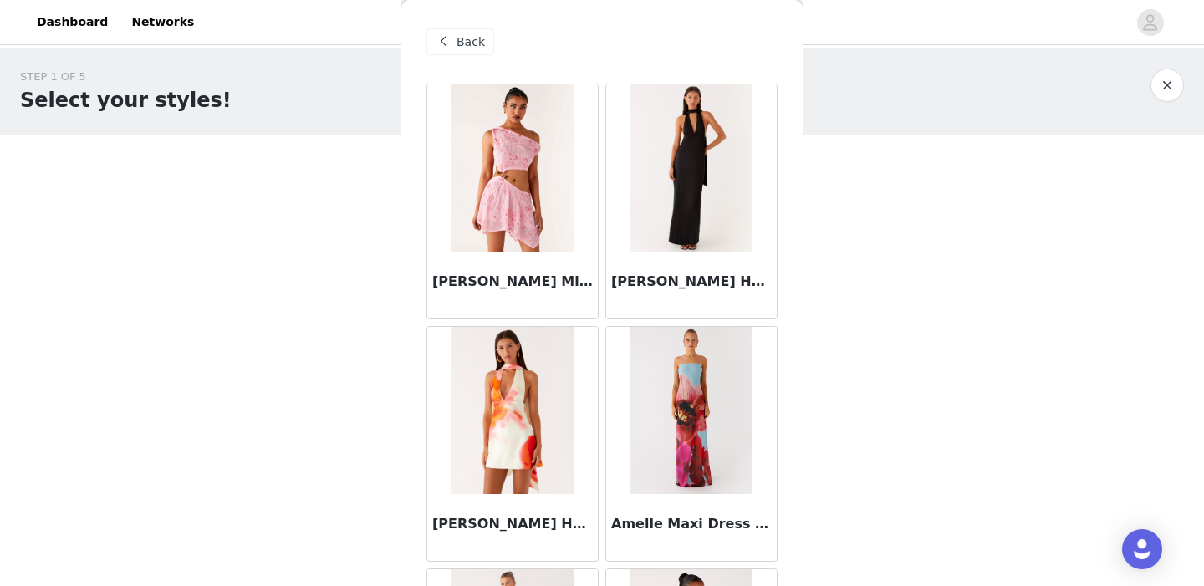
click at [471, 44] on span "Back" at bounding box center [471, 42] width 28 height 18
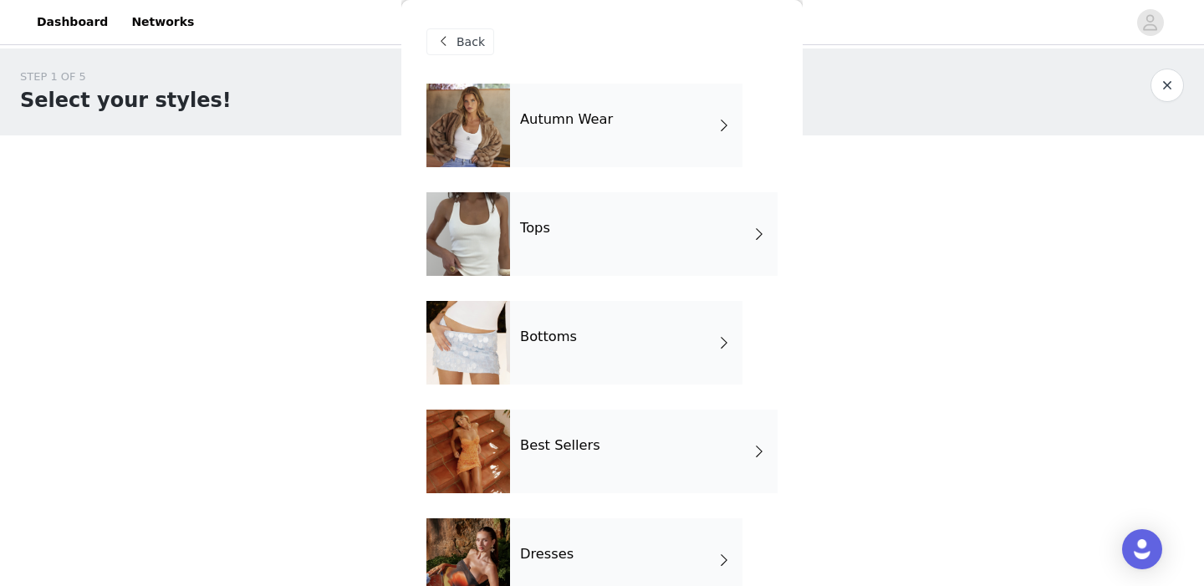
click at [569, 442] on h4 "Best Sellers" at bounding box center [560, 445] width 80 height 15
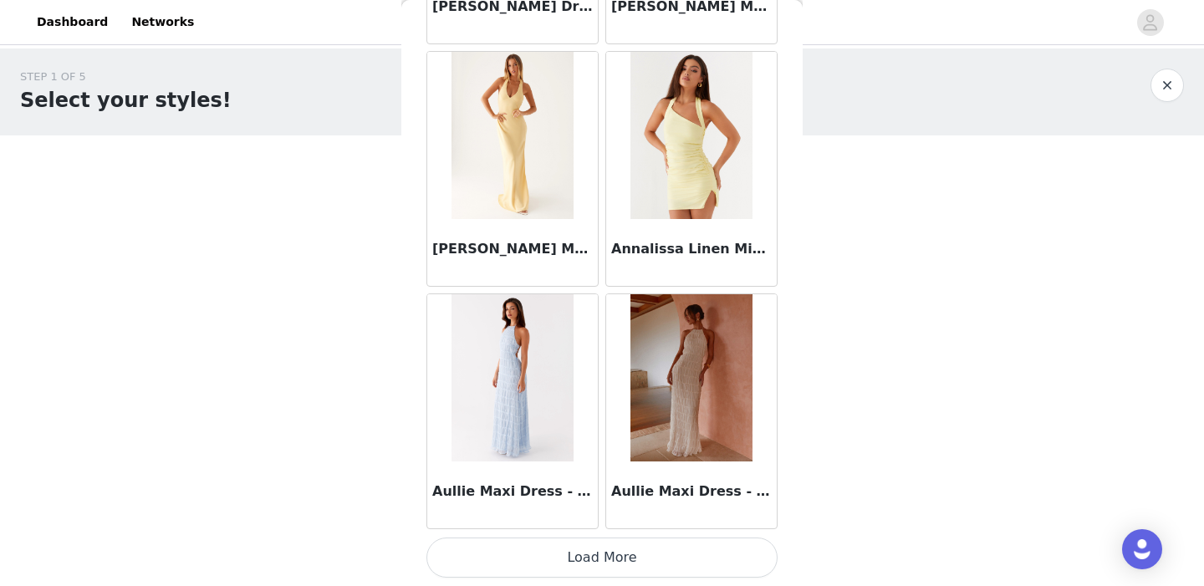
scroll to position [143, 0]
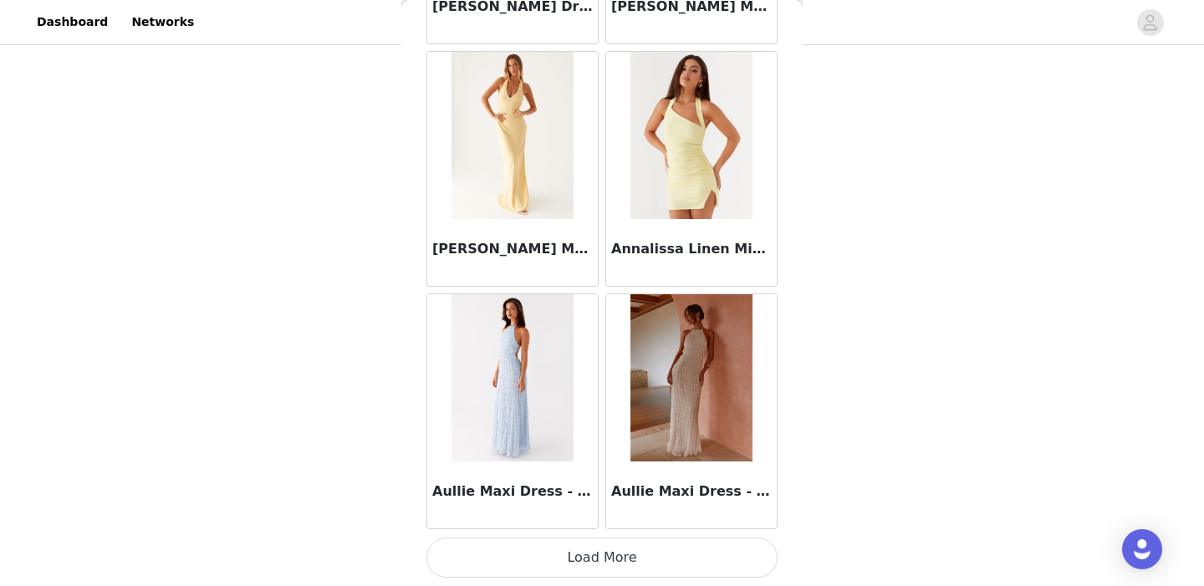
click at [559, 552] on button "Load More" at bounding box center [601, 558] width 351 height 40
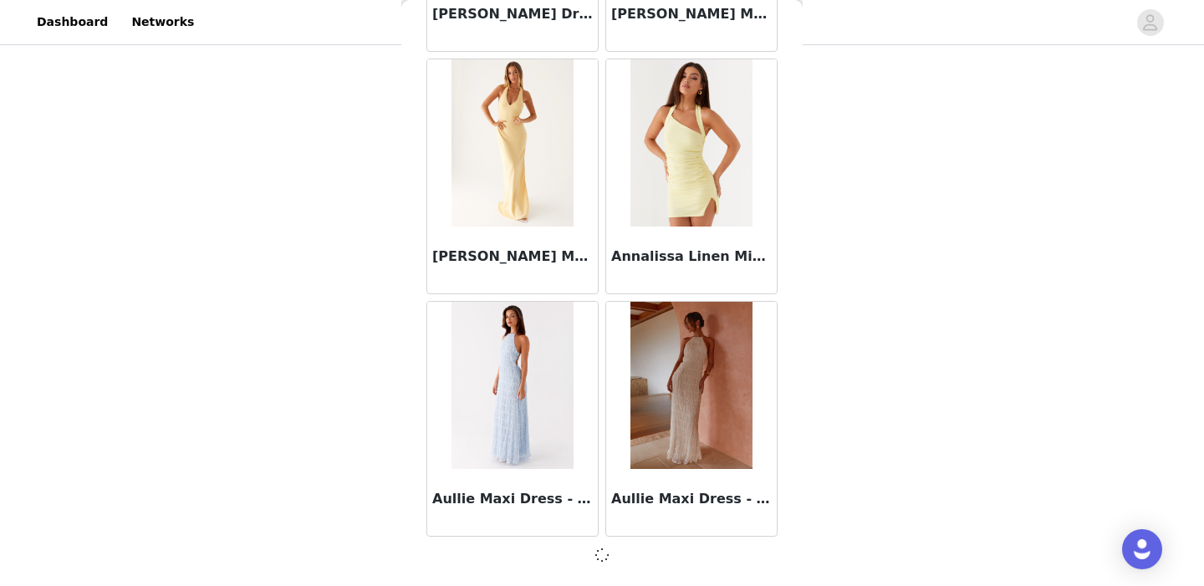
scroll to position [1973, 0]
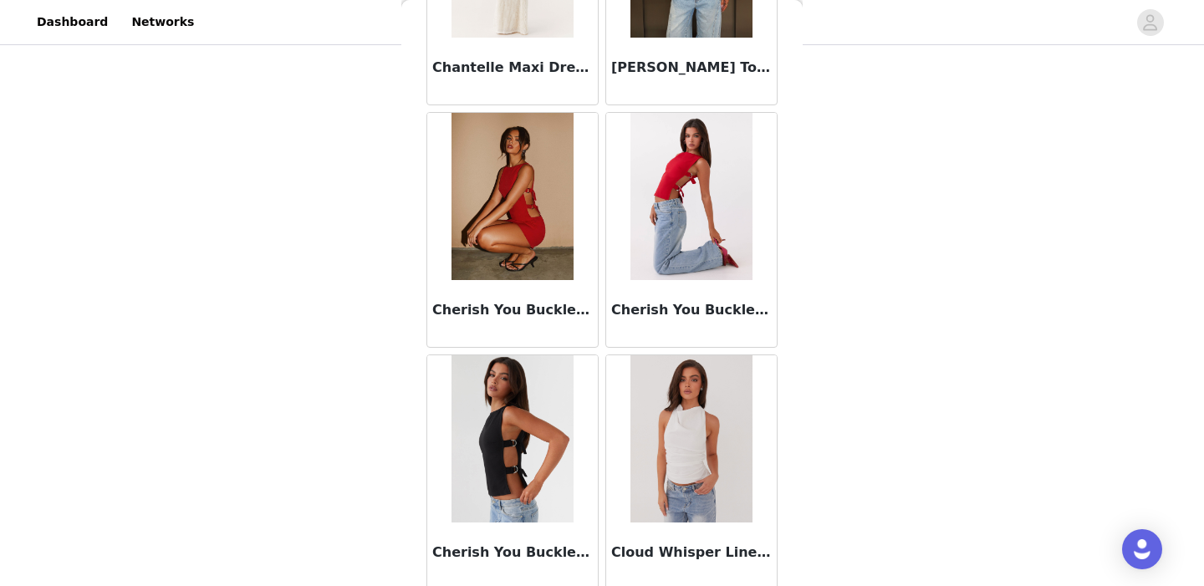
click at [498, 246] on img at bounding box center [512, 196] width 121 height 167
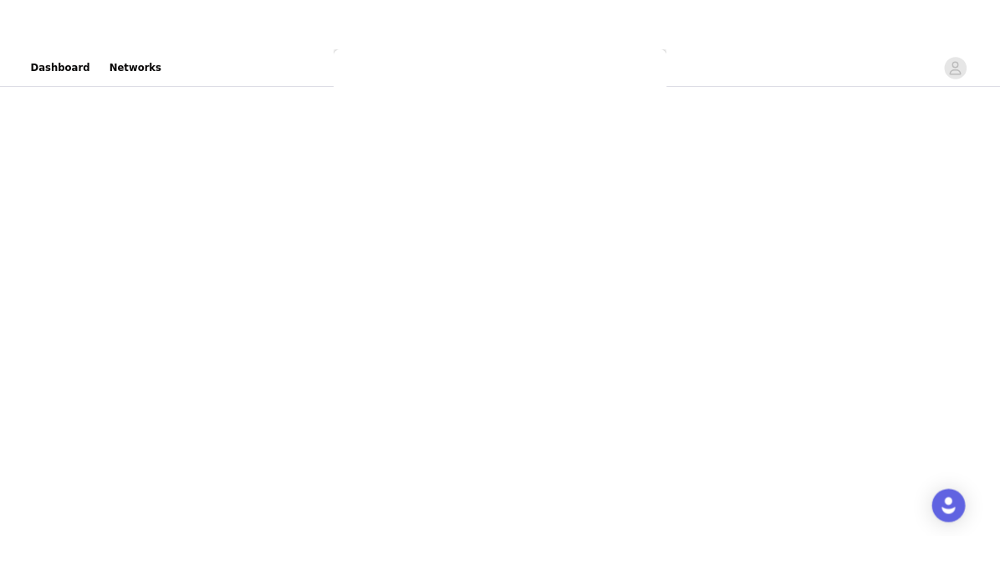
scroll to position [278, 0]
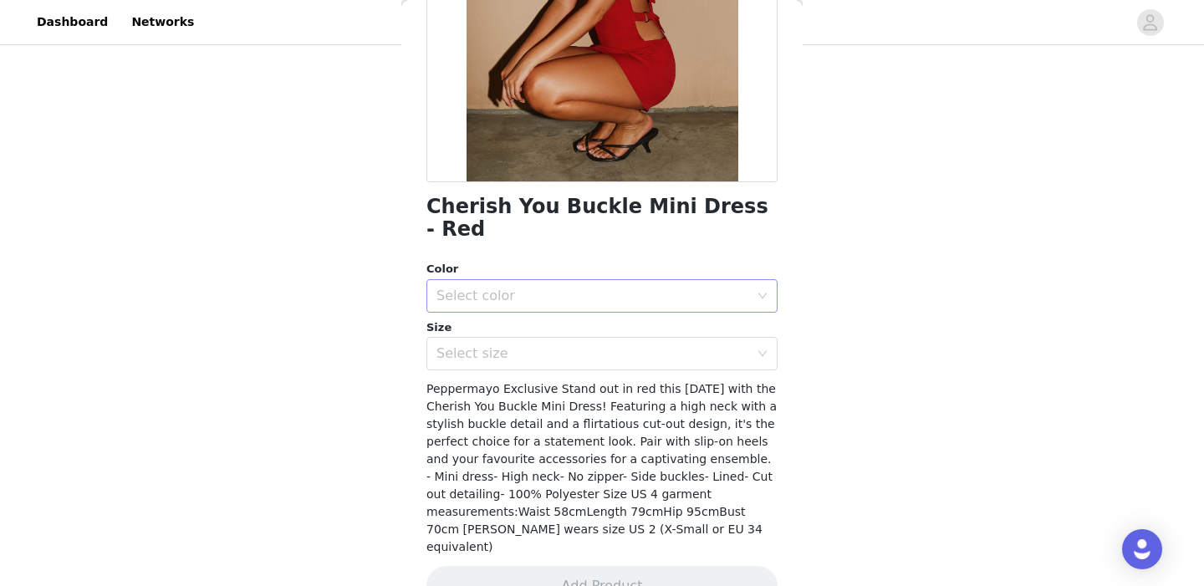
click at [557, 288] on div "Select color" at bounding box center [593, 296] width 313 height 17
click at [549, 314] on li "Red" at bounding box center [601, 310] width 351 height 27
click at [544, 340] on div "Select size" at bounding box center [597, 354] width 320 height 32
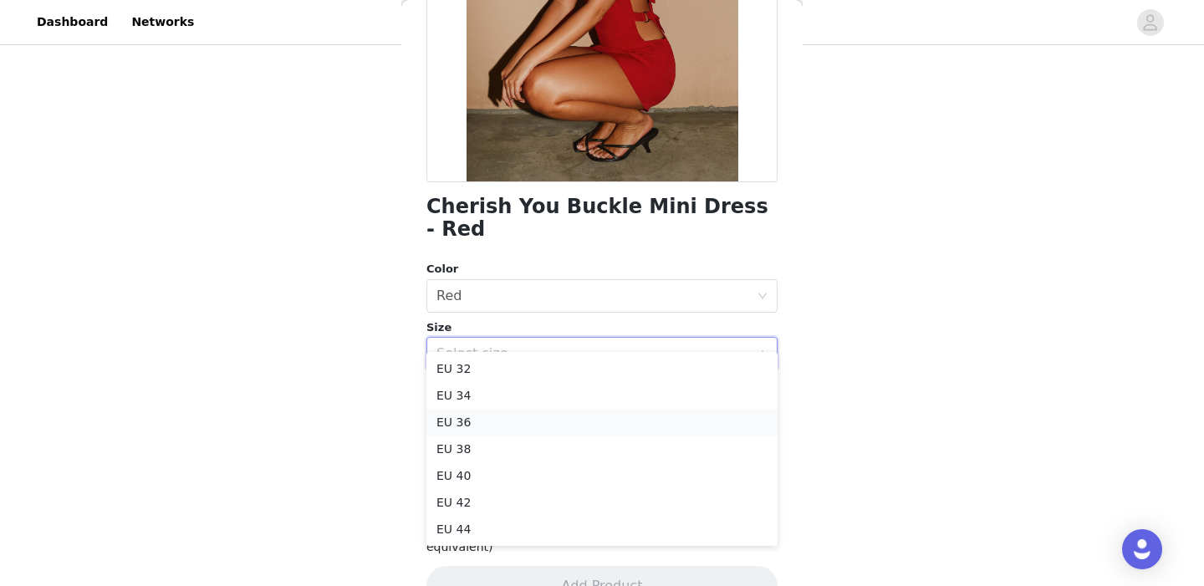
click at [528, 420] on li "EU 36" at bounding box center [601, 422] width 351 height 27
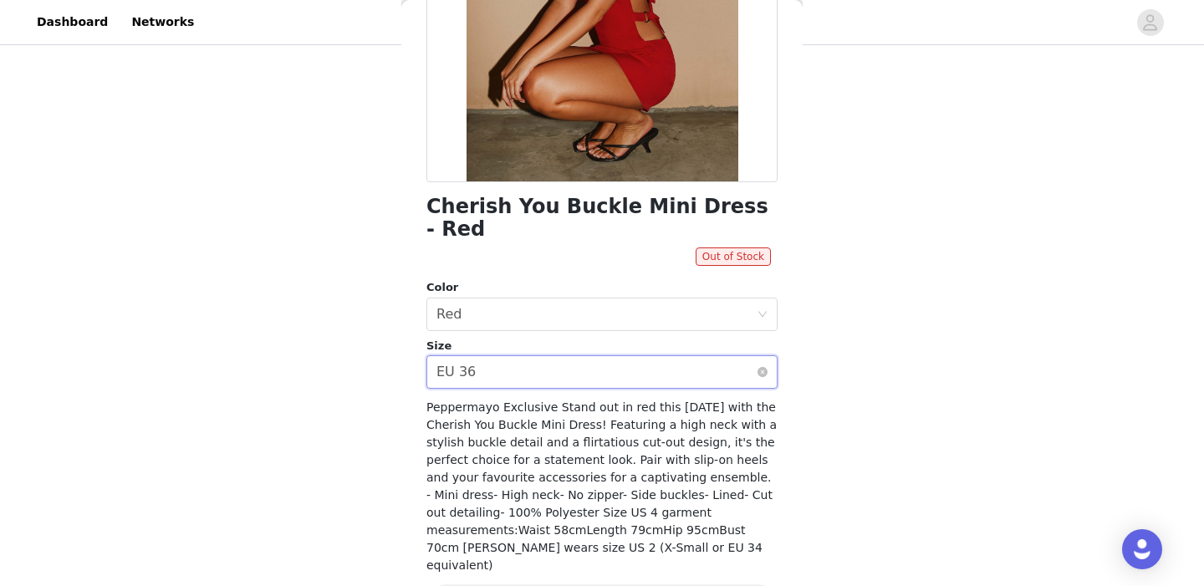
click at [531, 356] on div "Select size EU 36" at bounding box center [597, 372] width 320 height 32
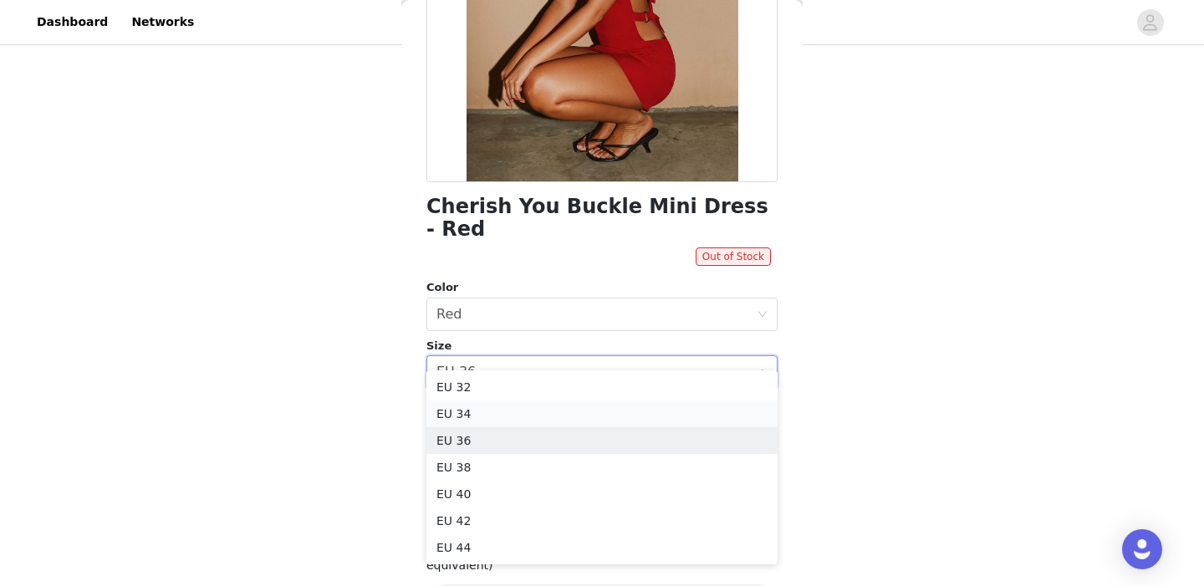
click at [514, 410] on li "EU 34" at bounding box center [601, 414] width 351 height 27
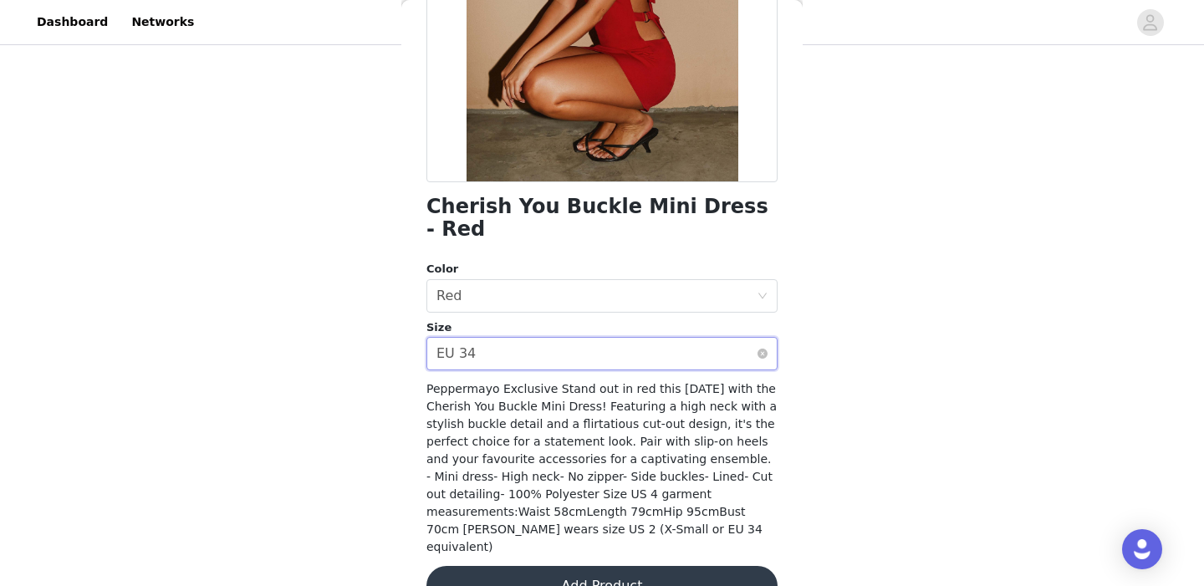
click at [542, 338] on div "Select size EU 34" at bounding box center [597, 354] width 320 height 32
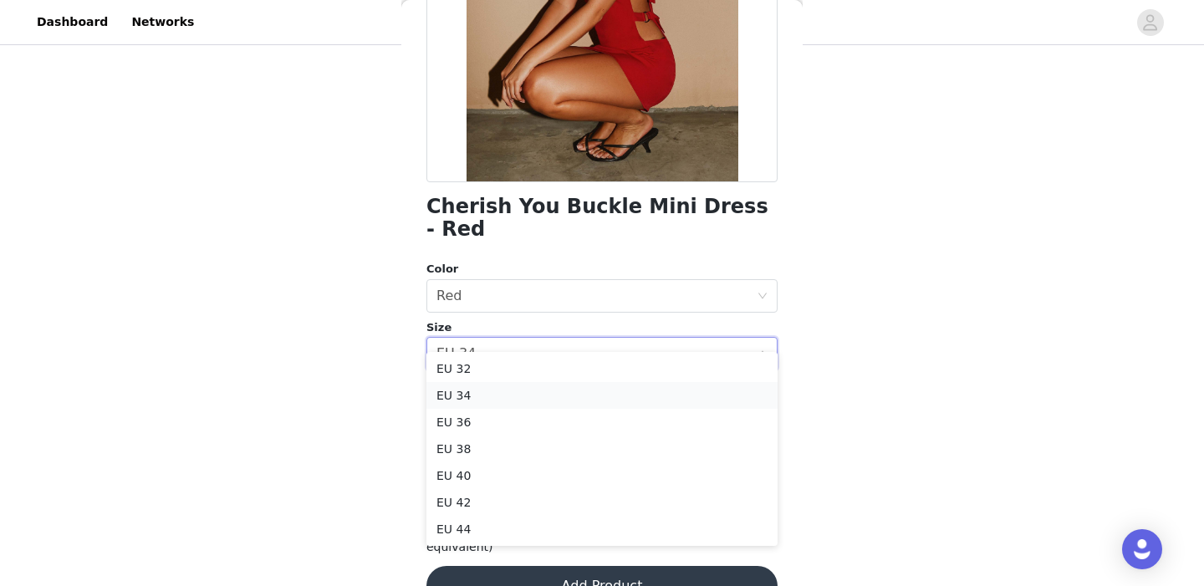
click at [509, 400] on li "EU 34" at bounding box center [601, 395] width 351 height 27
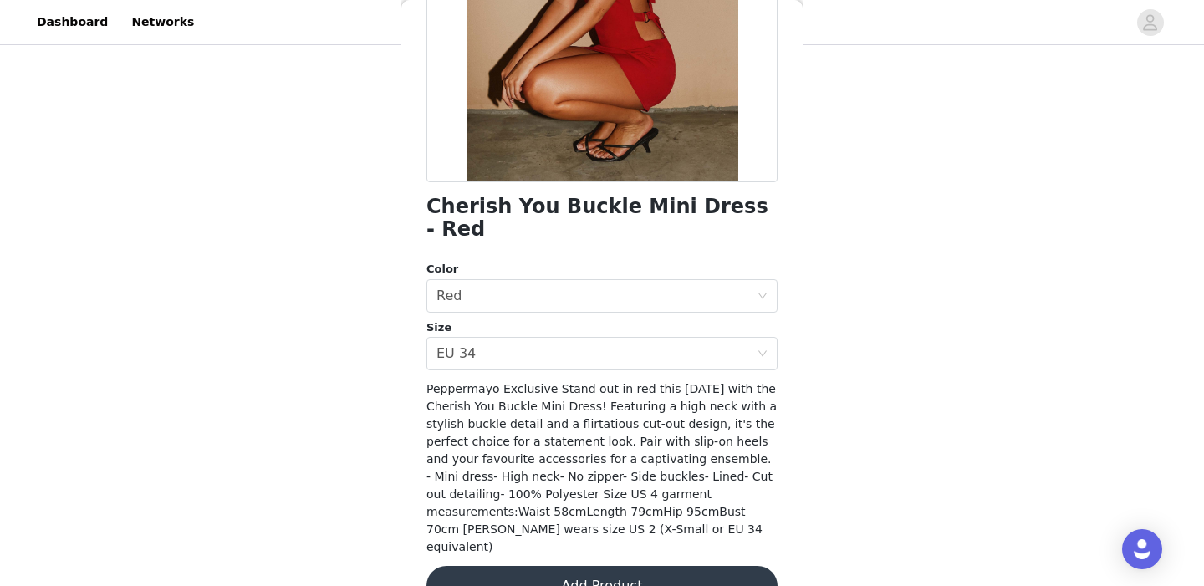
drag, startPoint x: 502, startPoint y: 366, endPoint x: 671, endPoint y: 521, distance: 229.7
click at [671, 521] on div "Cherish You Buckle Mini Dress - Red Color Select color Red Size Select size EU …" at bounding box center [601, 216] width 351 height 820
click at [623, 403] on span "Peppermayo Exclusive Stand out in red this [DATE] with the Cherish You Buckle M…" at bounding box center [601, 467] width 350 height 171
